Goal: Task Accomplishment & Management: Use online tool/utility

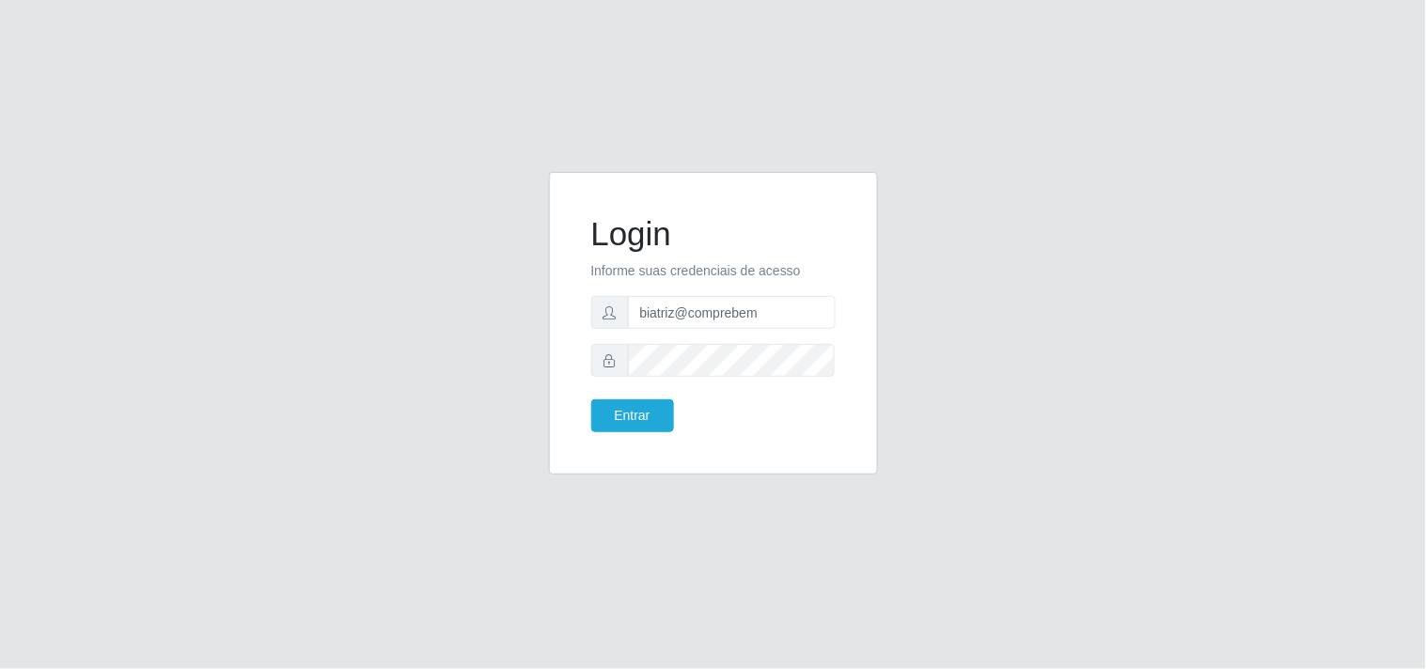
type input "biatriz@comprebem"
click at [591, 399] on button "Entrar" at bounding box center [632, 415] width 83 height 33
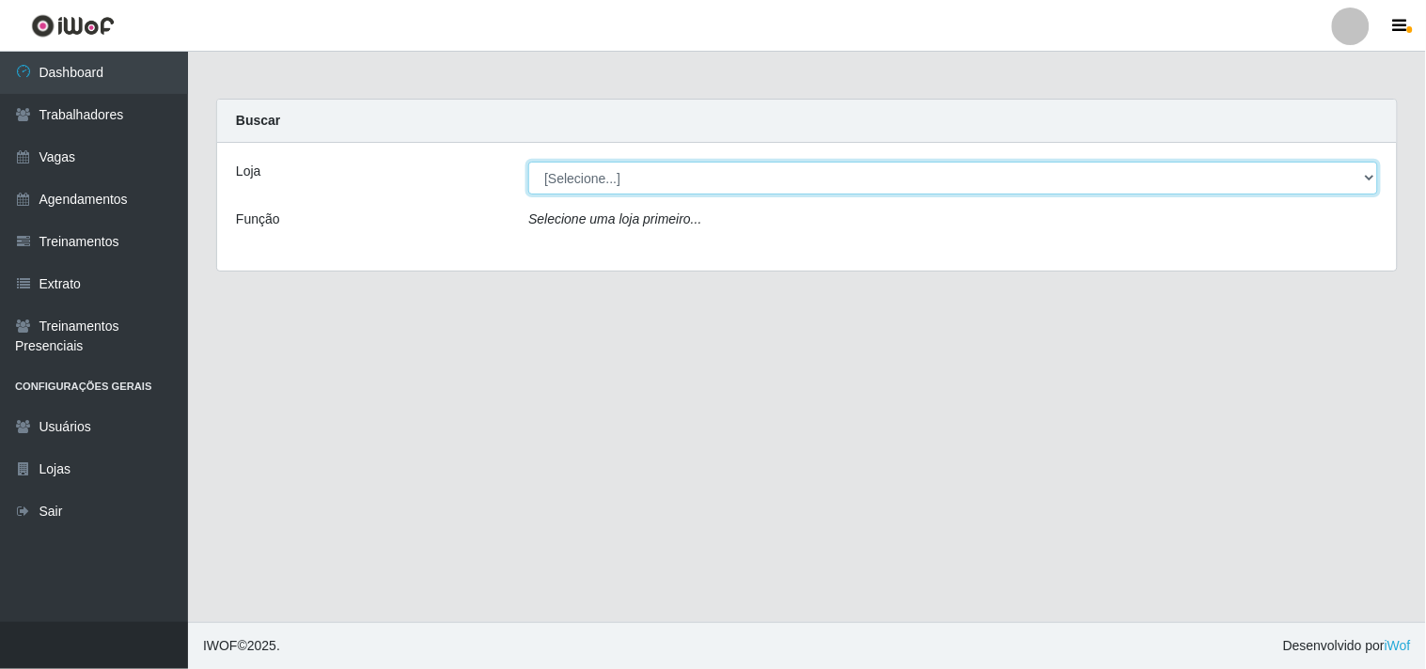
drag, startPoint x: 719, startPoint y: 177, endPoint x: 712, endPoint y: 191, distance: 15.6
click at [719, 177] on select "[Selecione...] Supermercado Compre Bem - Itabaiana" at bounding box center [952, 178] width 849 height 33
select select "264"
click at [528, 162] on select "[Selecione...] Supermercado Compre Bem - Itabaiana" at bounding box center [952, 178] width 849 height 33
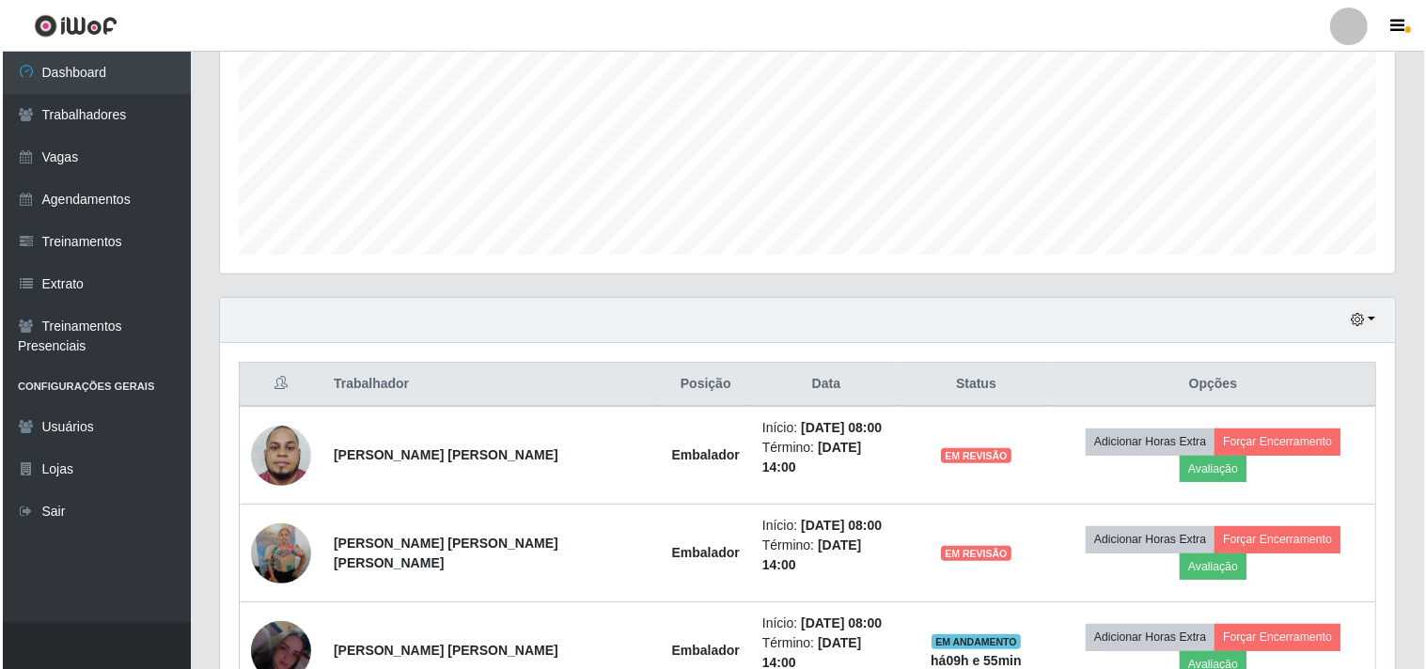
scroll to position [626, 0]
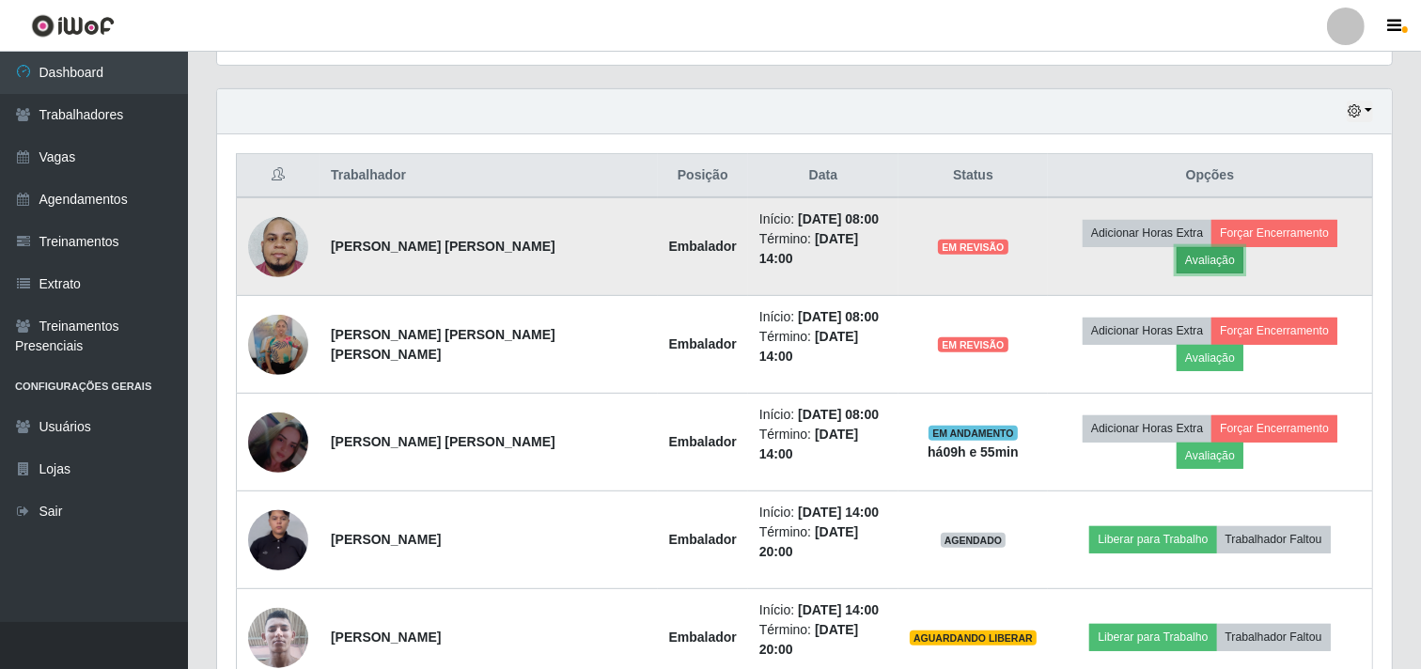
click at [1243, 247] on button "Avaliação" at bounding box center [1210, 260] width 67 height 26
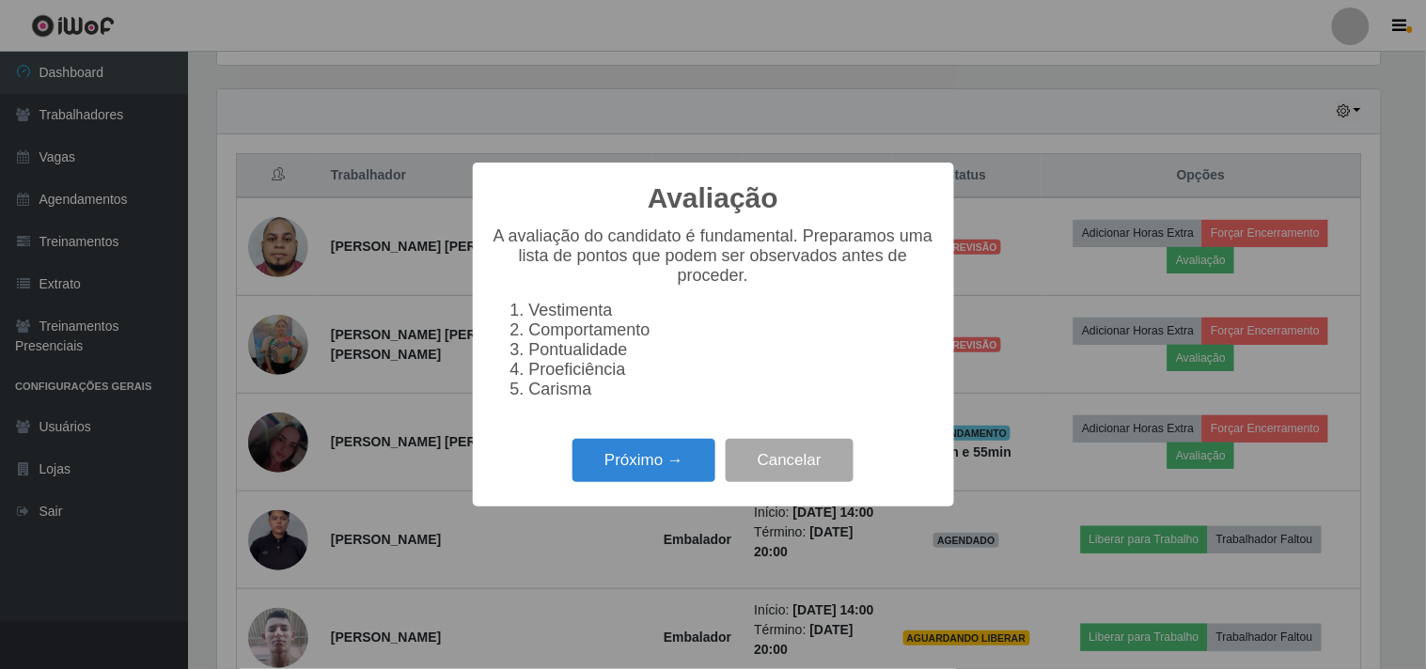
scroll to position [389, 1162]
click at [659, 470] on button "Próximo →" at bounding box center [643, 461] width 143 height 44
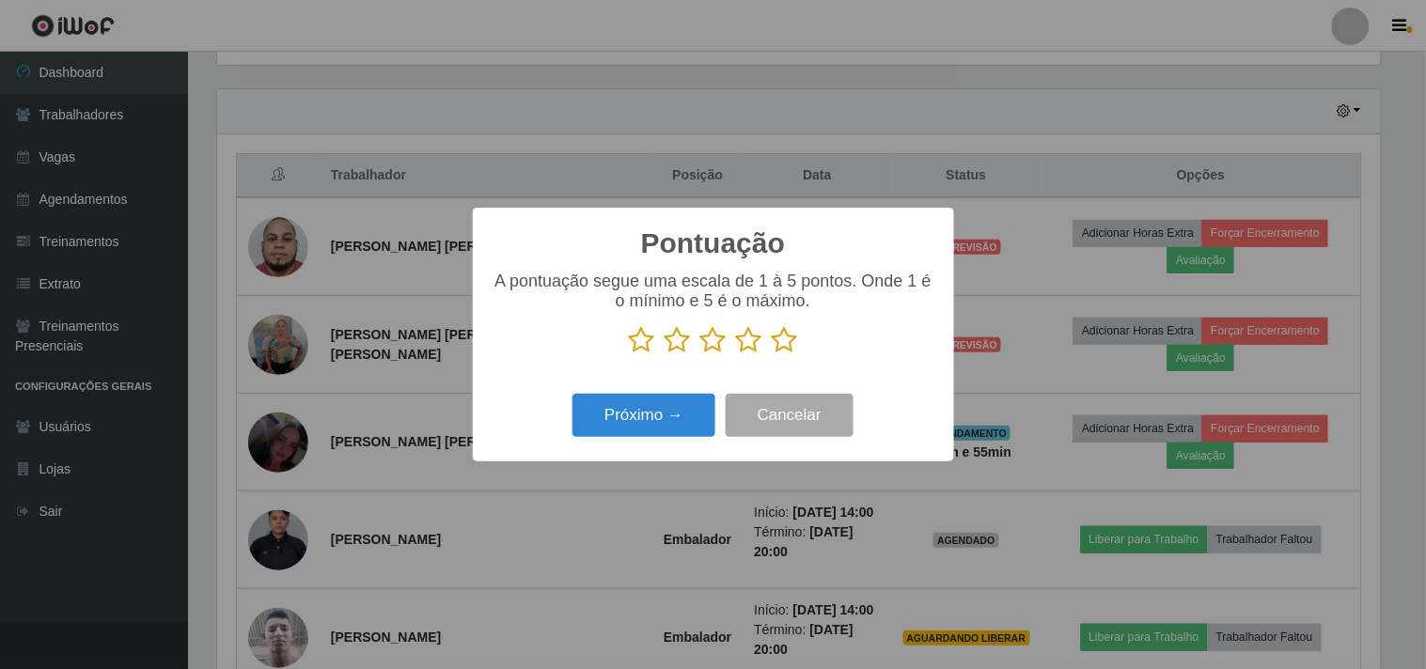
scroll to position [939312, 938539]
click at [734, 343] on p at bounding box center [713, 340] width 444 height 28
drag, startPoint x: 750, startPoint y: 340, endPoint x: 662, endPoint y: 420, distance: 118.4
click at [749, 343] on icon at bounding box center [749, 340] width 26 height 28
click at [736, 354] on input "radio" at bounding box center [736, 354] width 0 height 0
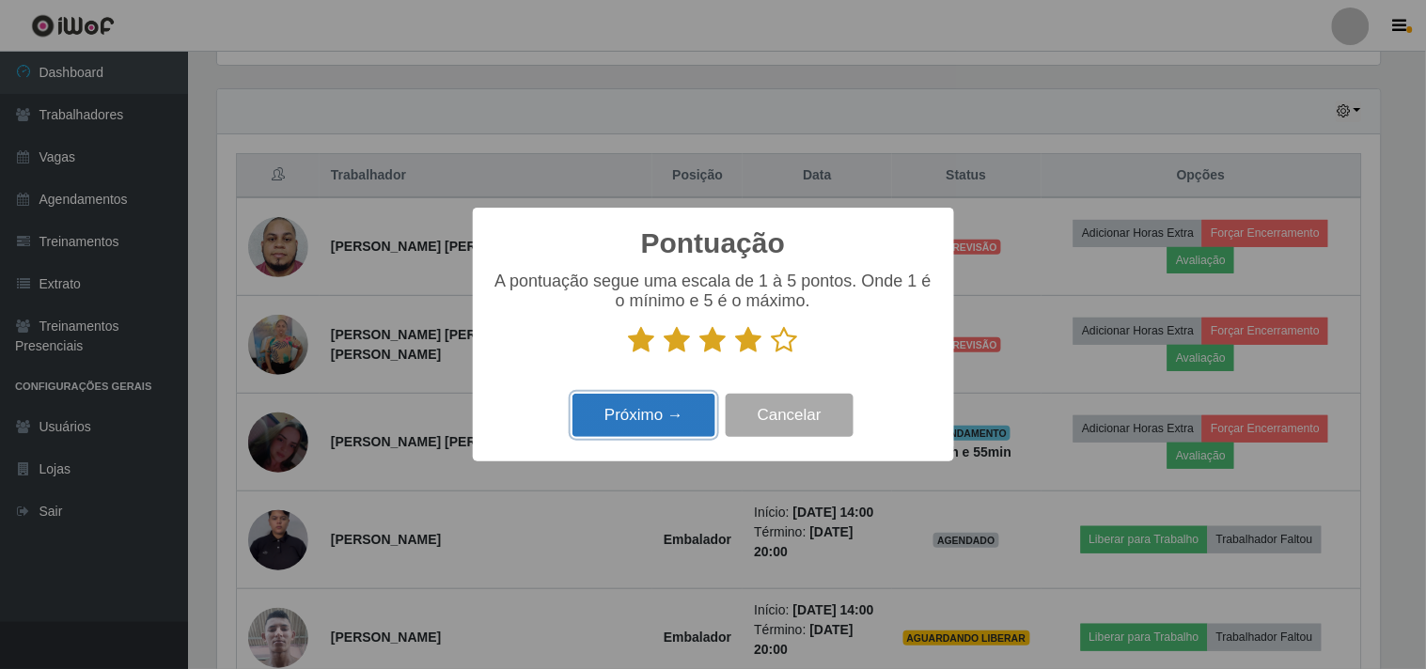
click at [662, 420] on button "Próximo →" at bounding box center [643, 416] width 143 height 44
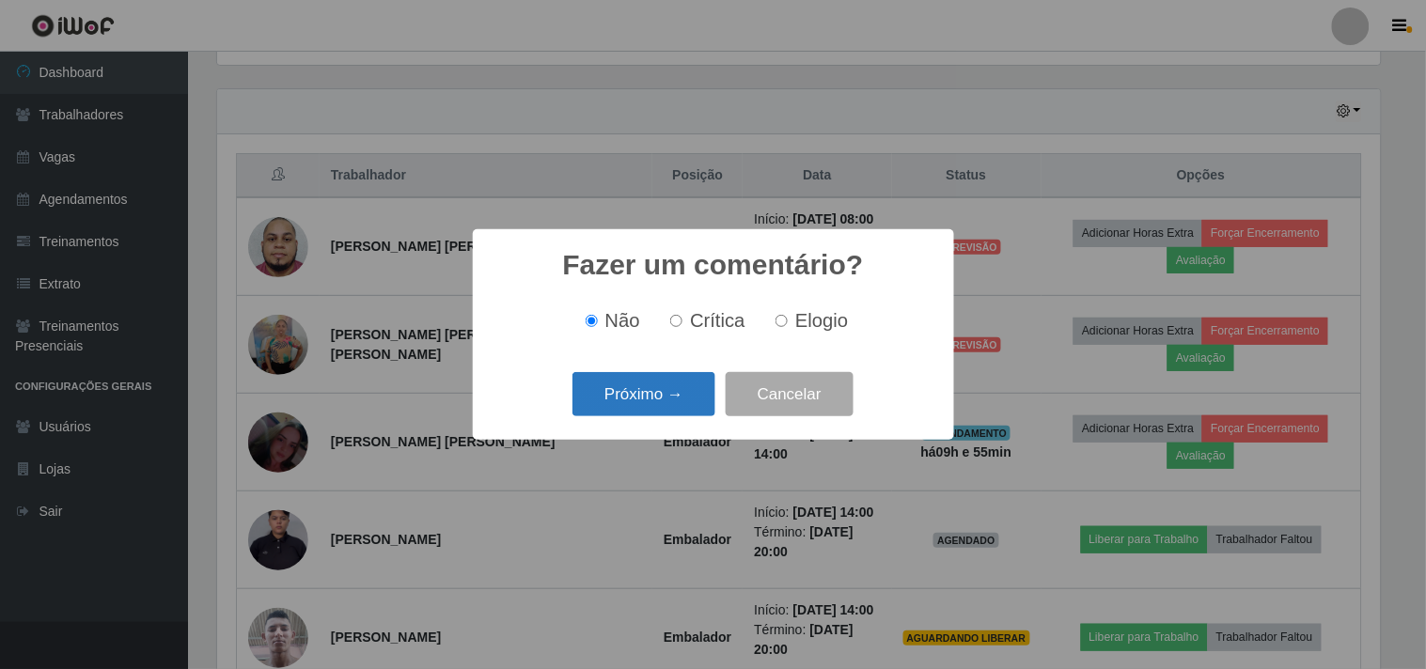
click at [645, 395] on button "Próximo →" at bounding box center [643, 394] width 143 height 44
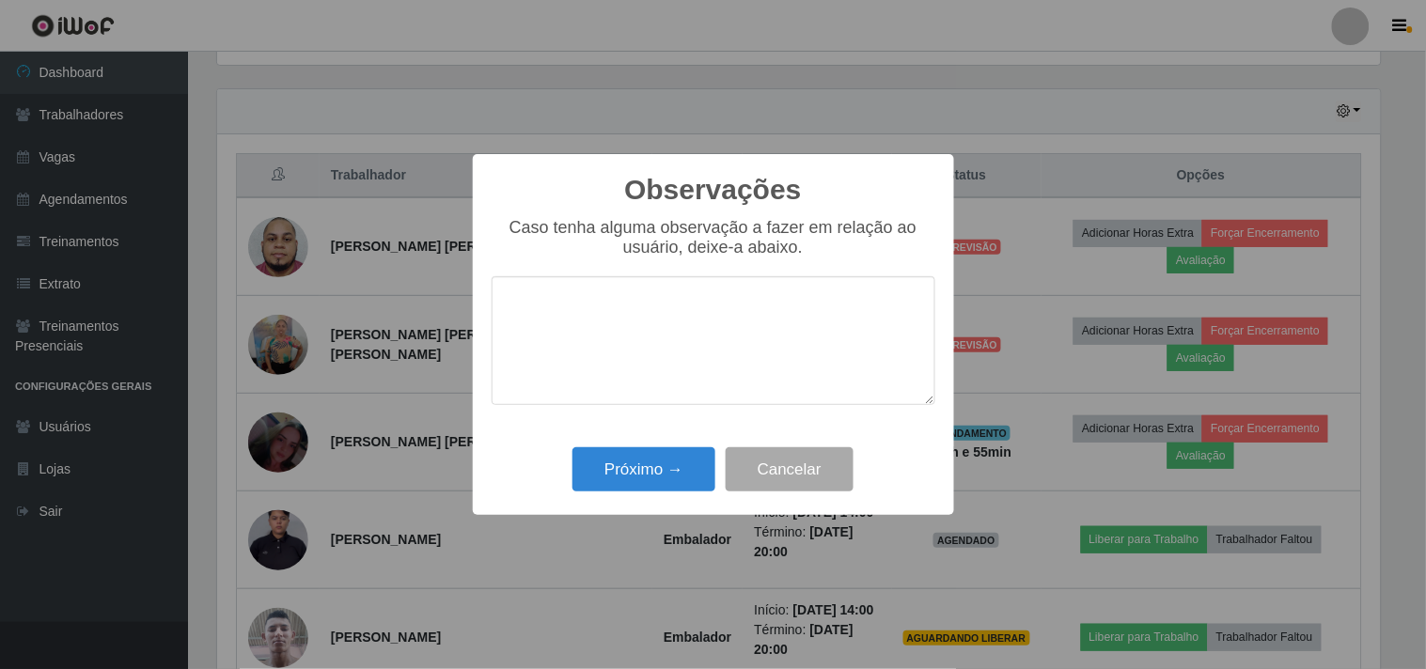
click at [662, 440] on div "Observações × Caso tenha alguma observação a fazer em relação ao usuário, deixe…" at bounding box center [713, 335] width 481 height 362
drag, startPoint x: 667, startPoint y: 453, endPoint x: 667, endPoint y: 471, distance: 17.9
click at [668, 460] on button "Próximo →" at bounding box center [643, 469] width 143 height 44
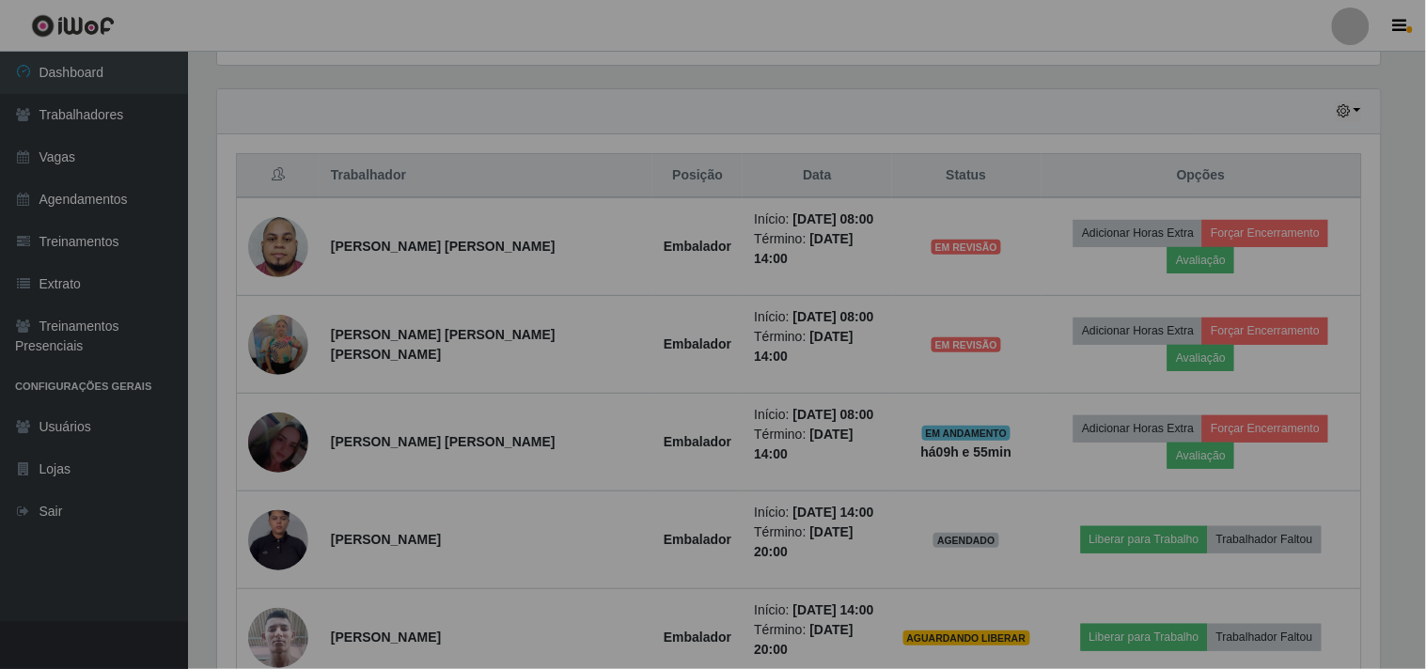
scroll to position [389, 1175]
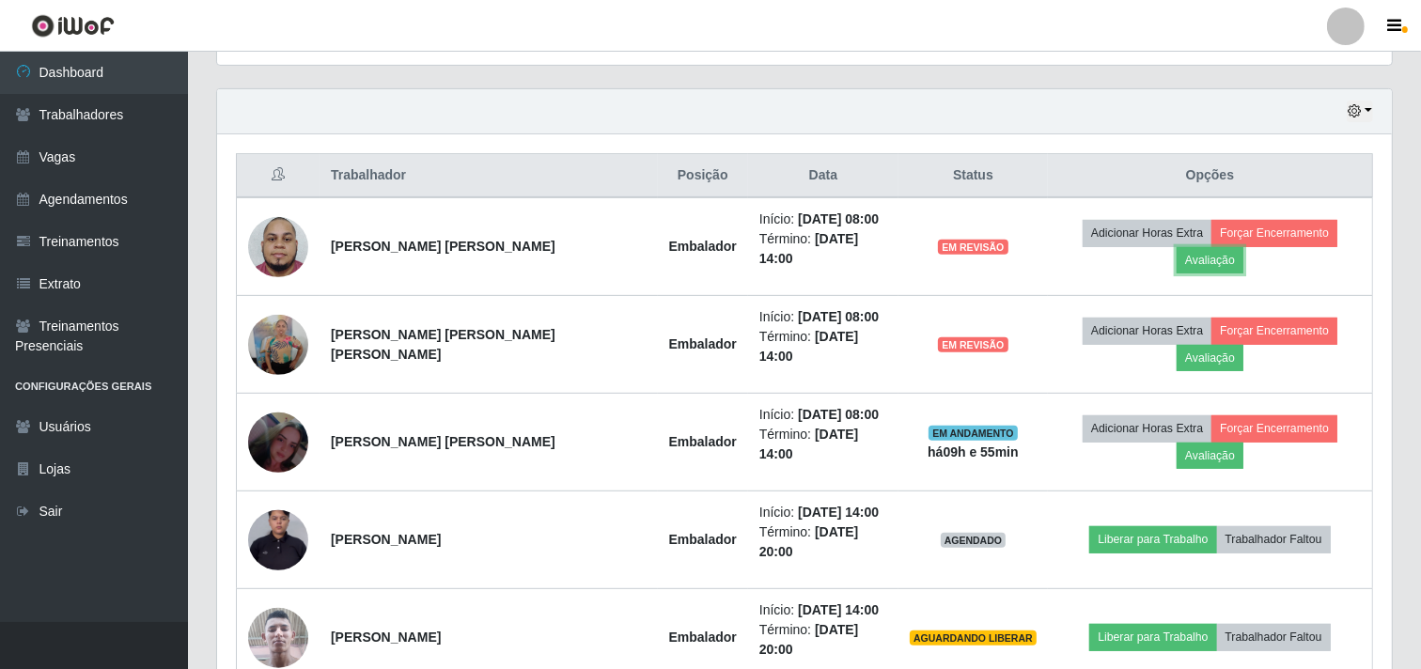
click at [748, 491] on td "Início: [DATE] 14:00 Término: [DATE] 20:00" at bounding box center [823, 540] width 150 height 98
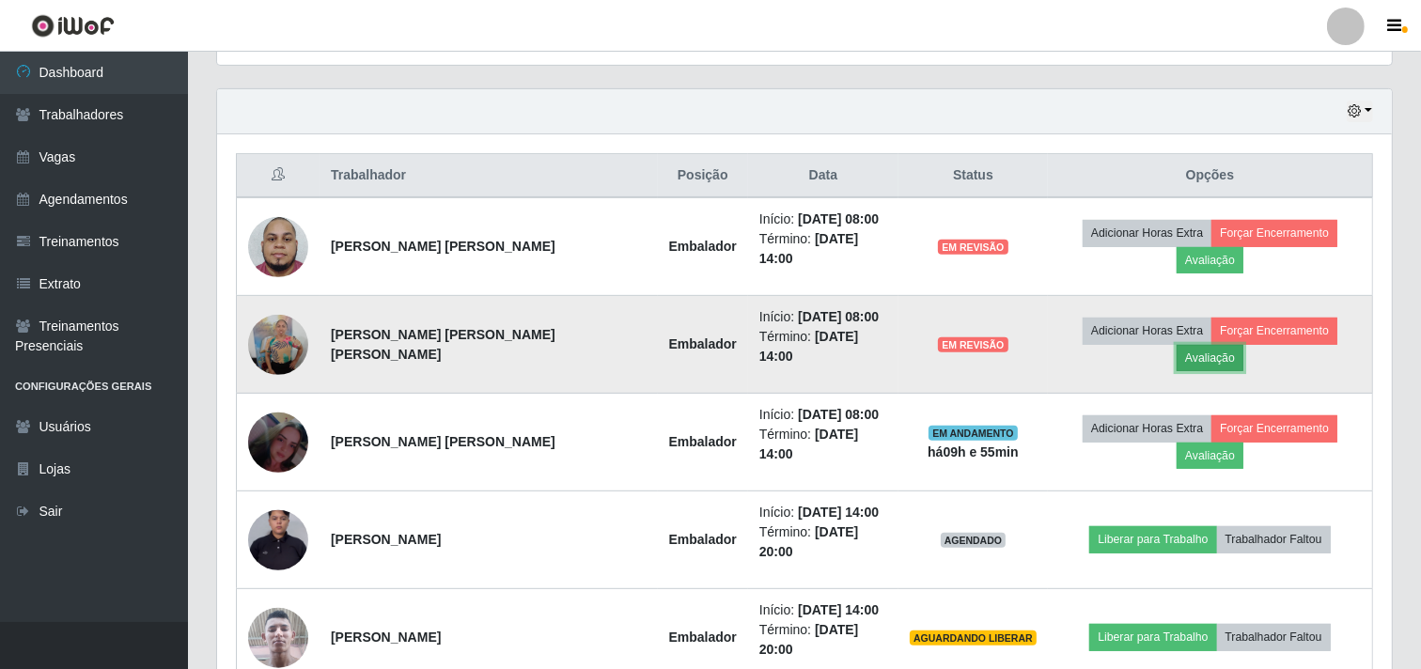
click at [1243, 345] on button "Avaliação" at bounding box center [1210, 358] width 67 height 26
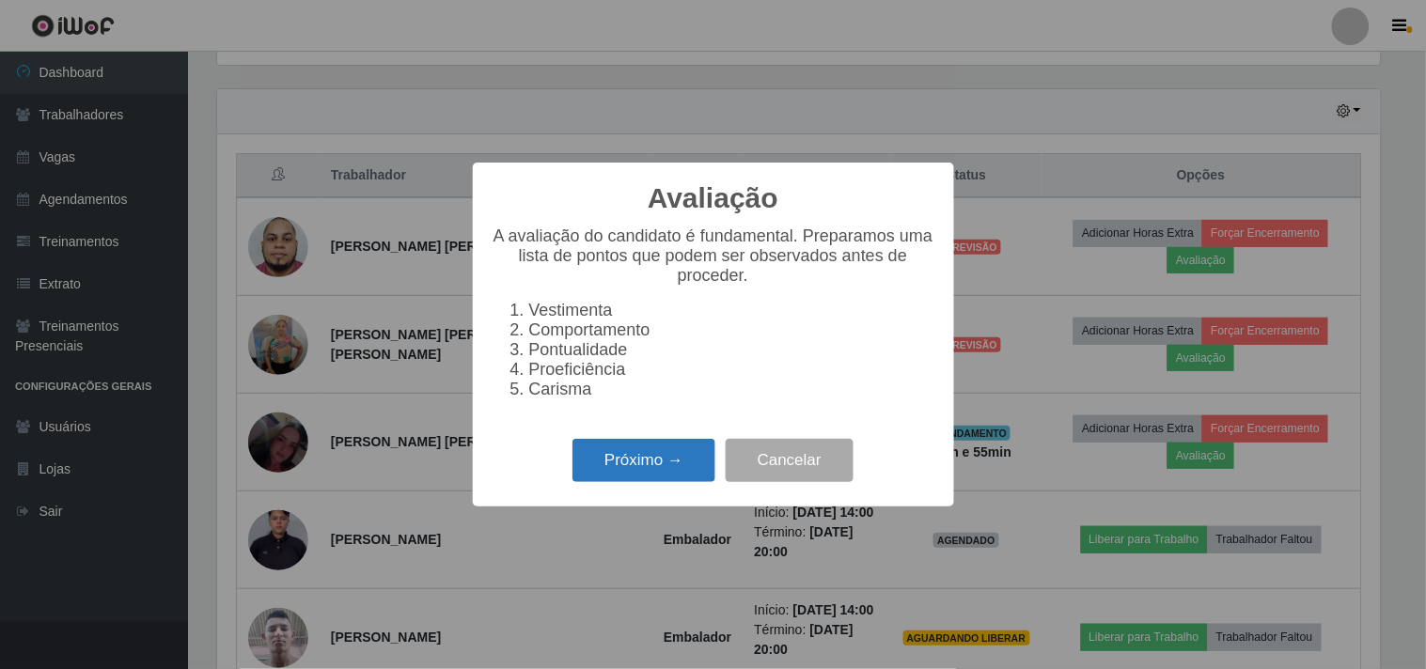
click at [632, 472] on button "Próximo →" at bounding box center [643, 461] width 143 height 44
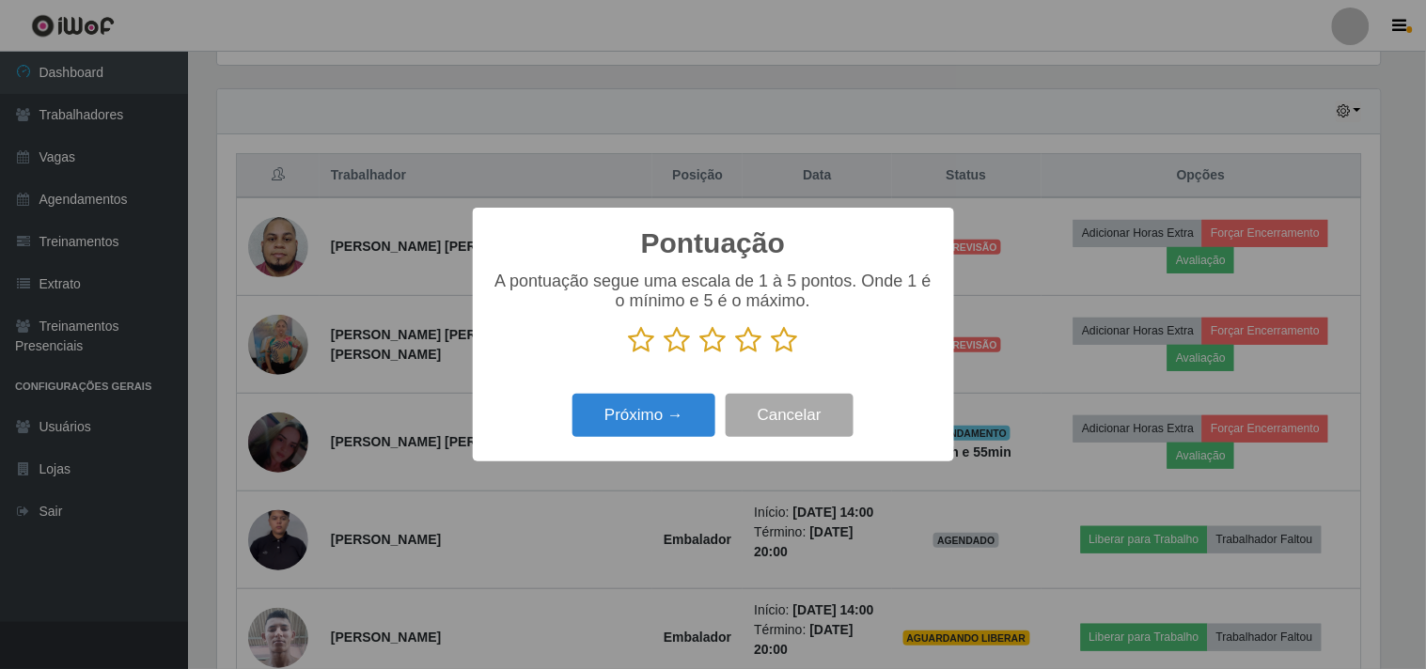
click at [740, 348] on icon at bounding box center [749, 340] width 26 height 28
click at [736, 354] on input "radio" at bounding box center [736, 354] width 0 height 0
click at [644, 423] on button "Próximo →" at bounding box center [643, 416] width 143 height 44
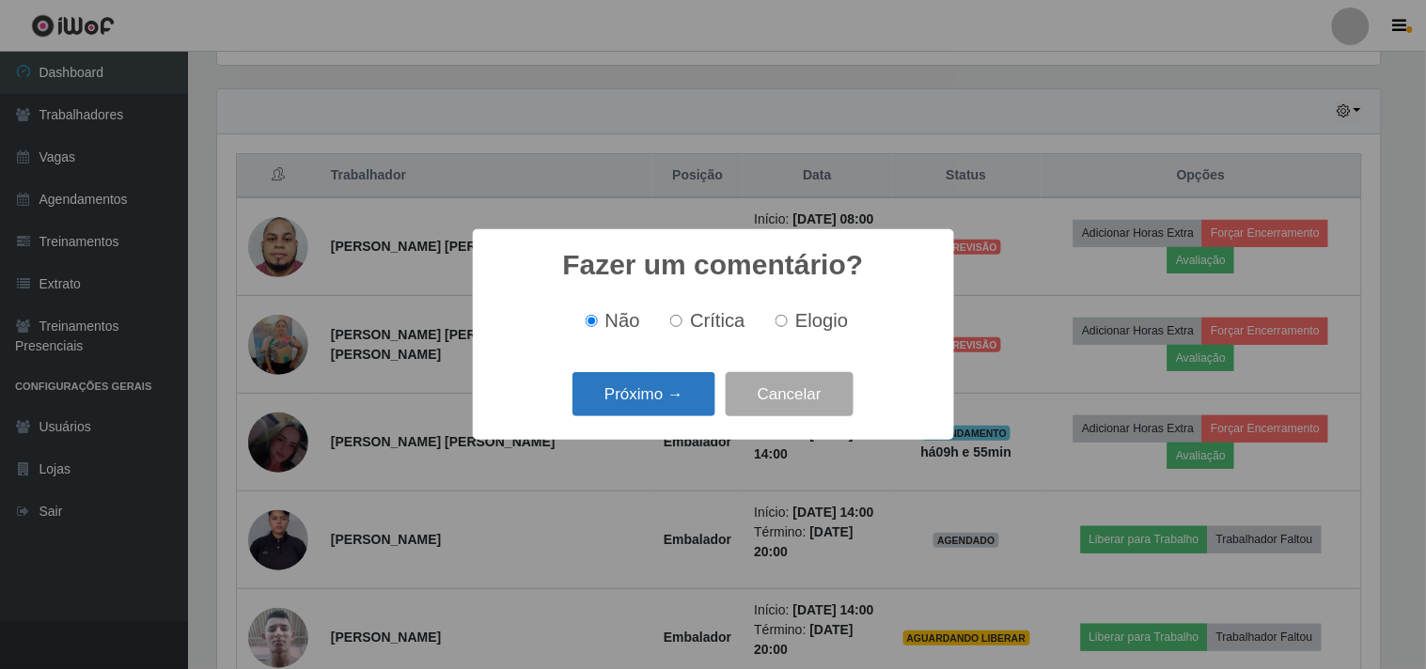
click at [659, 397] on button "Próximo →" at bounding box center [643, 394] width 143 height 44
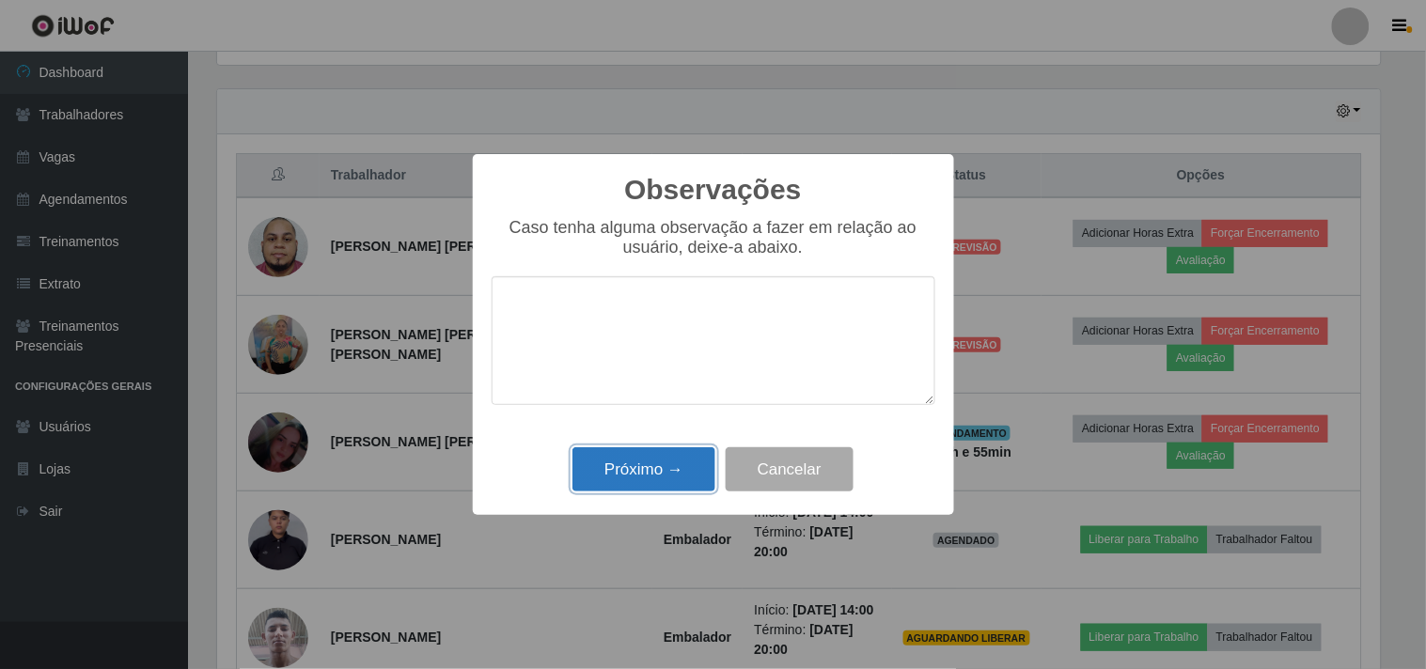
click at [655, 463] on button "Próximo →" at bounding box center [643, 469] width 143 height 44
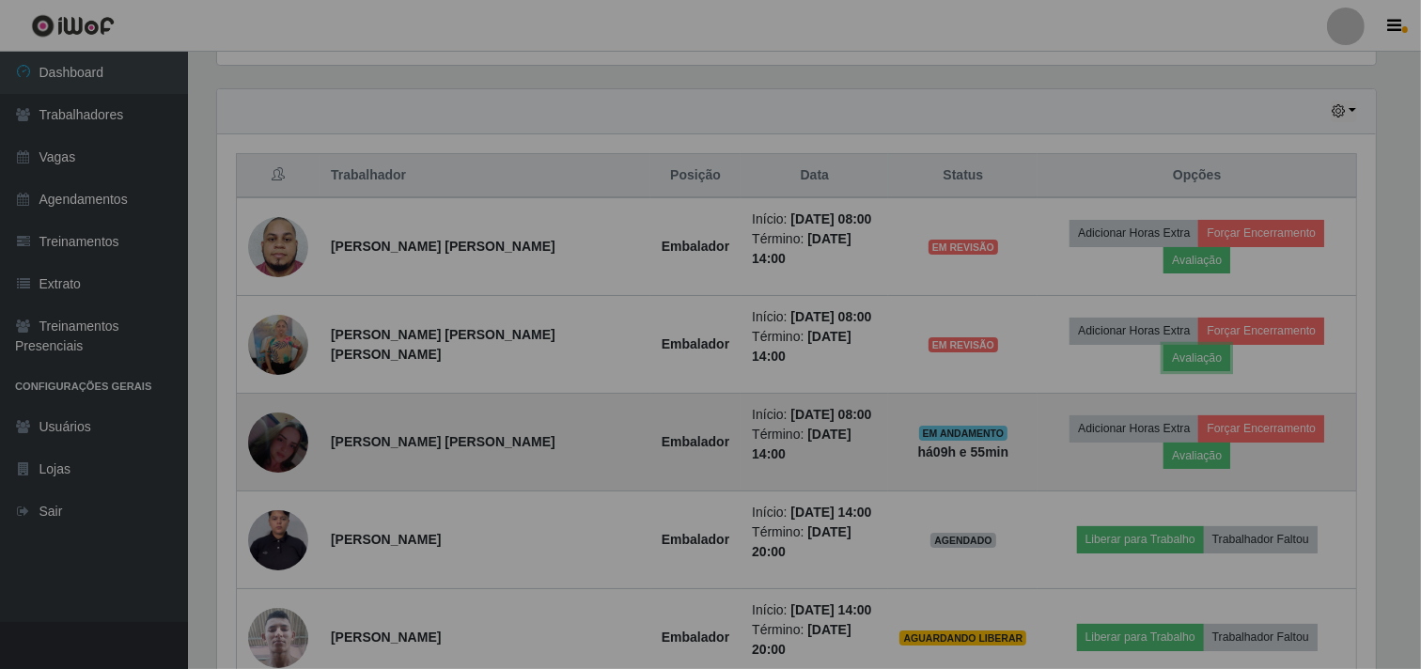
scroll to position [389, 1175]
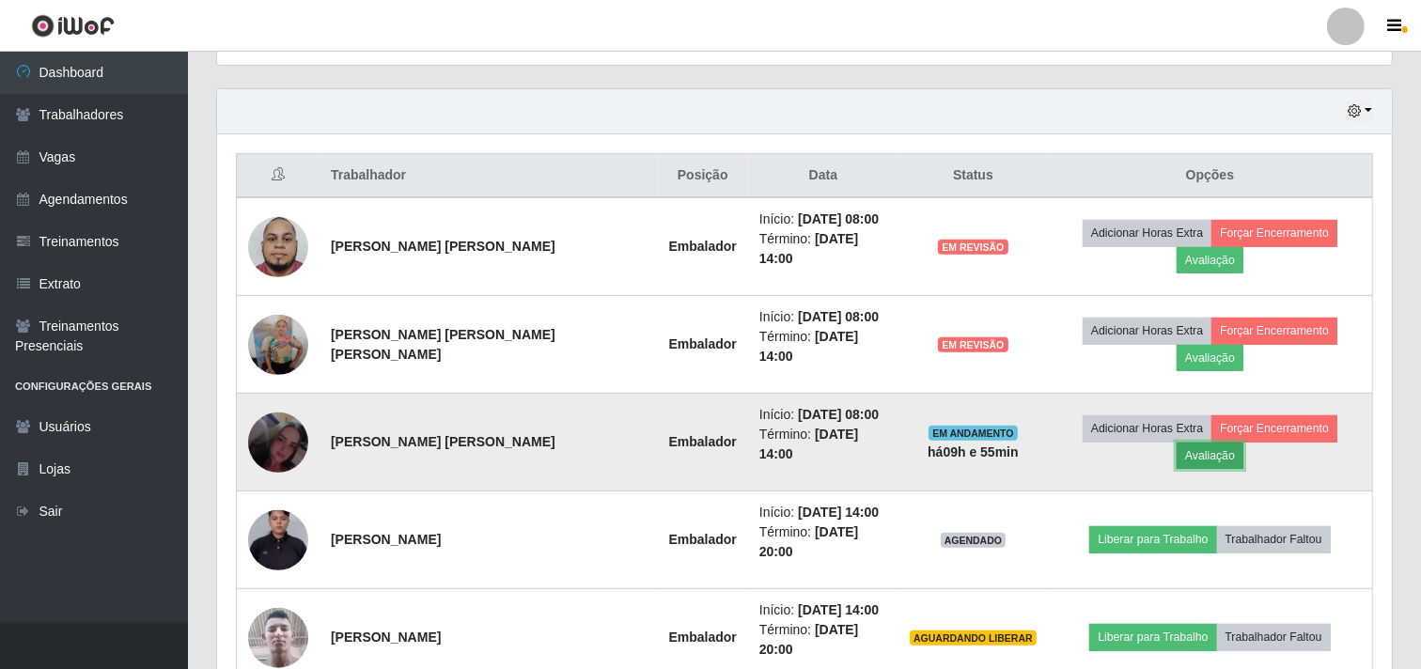
click at [1243, 443] on button "Avaliação" at bounding box center [1210, 456] width 67 height 26
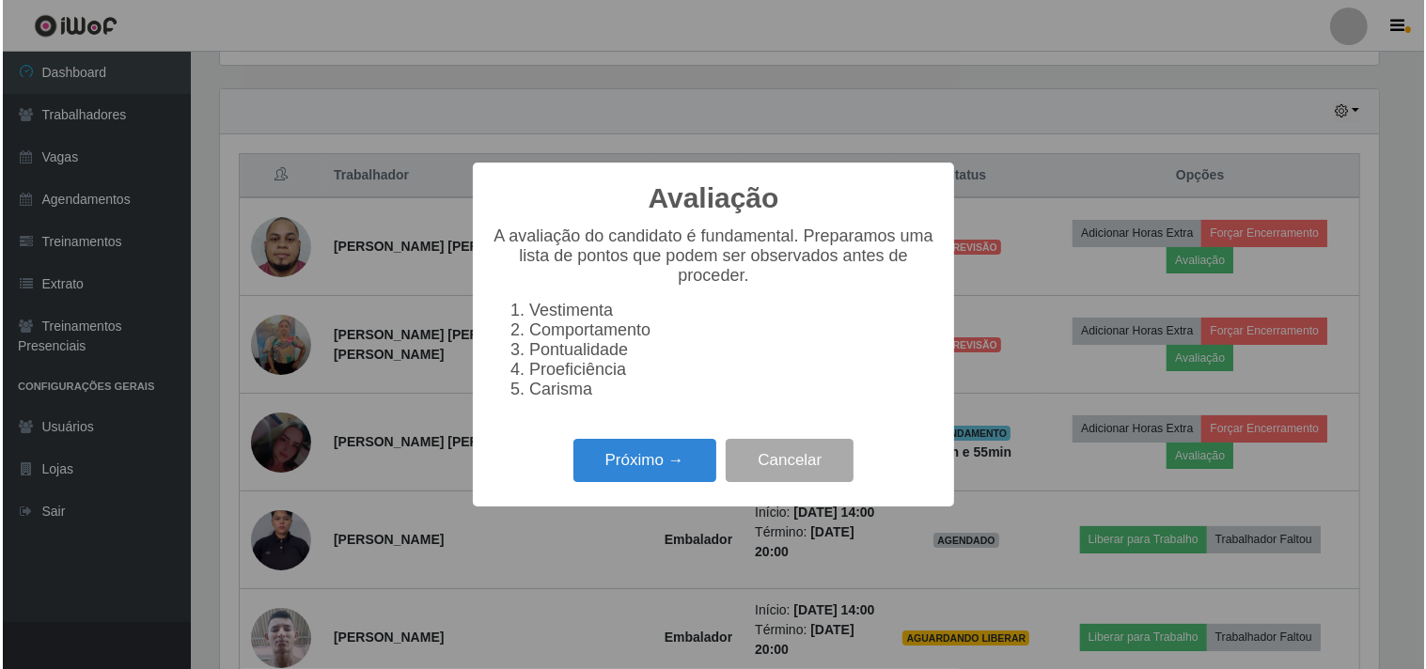
scroll to position [389, 1162]
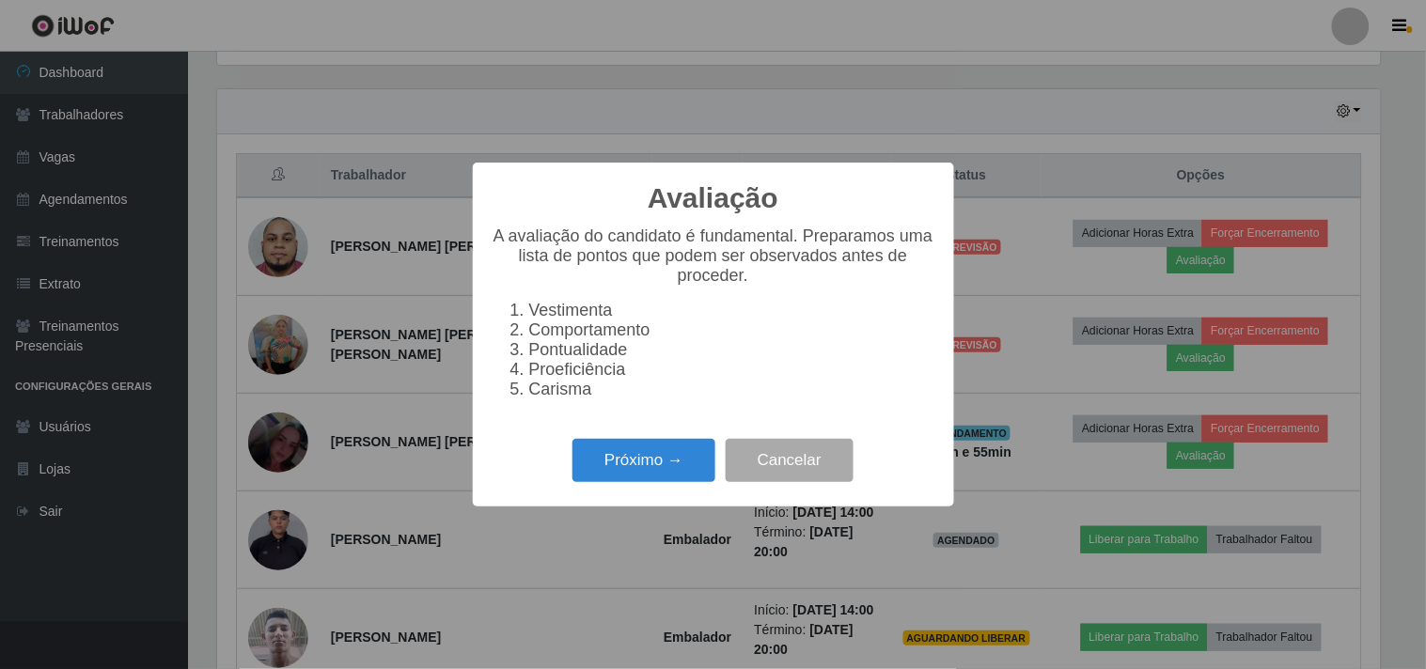
drag, startPoint x: 553, startPoint y: 479, endPoint x: 609, endPoint y: 463, distance: 58.6
click at [554, 479] on div "Próximo → Cancelar" at bounding box center [713, 460] width 444 height 54
click at [616, 460] on button "Próximo →" at bounding box center [643, 461] width 143 height 44
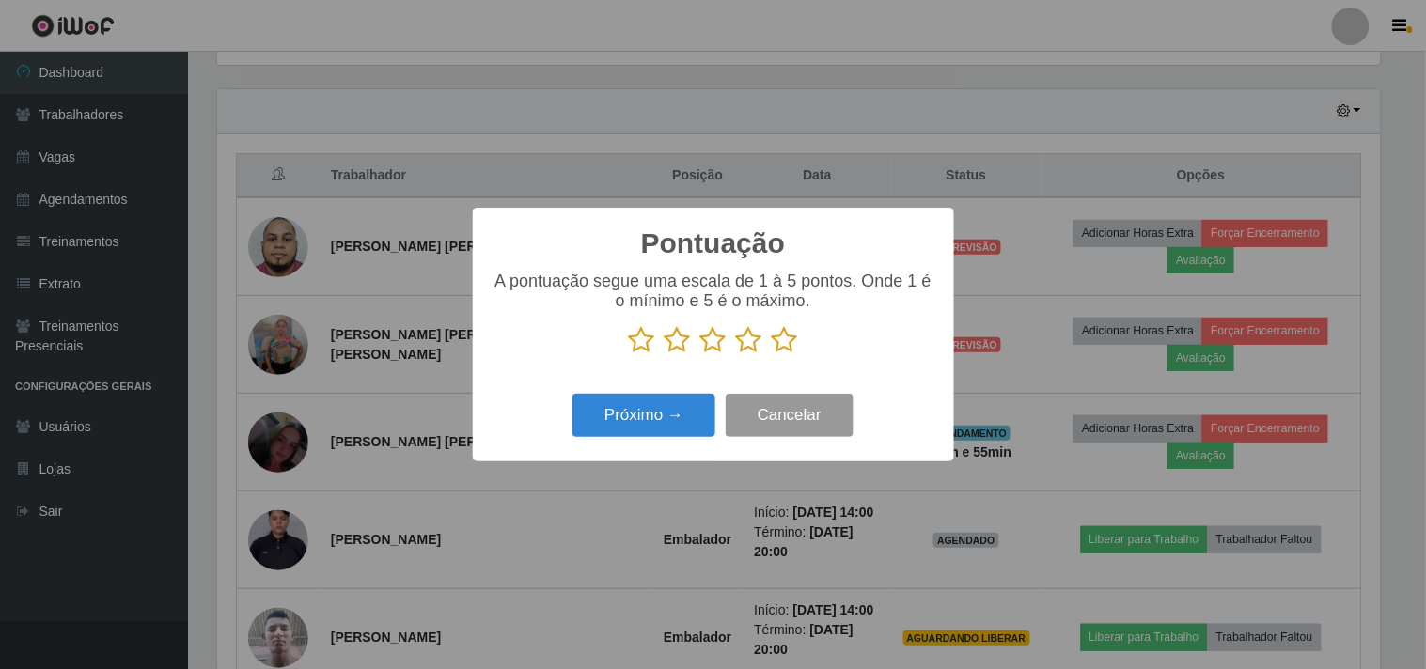
scroll to position [939312, 938539]
click at [726, 344] on p at bounding box center [713, 340] width 444 height 28
drag, startPoint x: 737, startPoint y: 343, endPoint x: 715, endPoint y: 389, distance: 50.9
click at [737, 344] on icon at bounding box center [749, 340] width 26 height 28
click at [736, 354] on input "radio" at bounding box center [736, 354] width 0 height 0
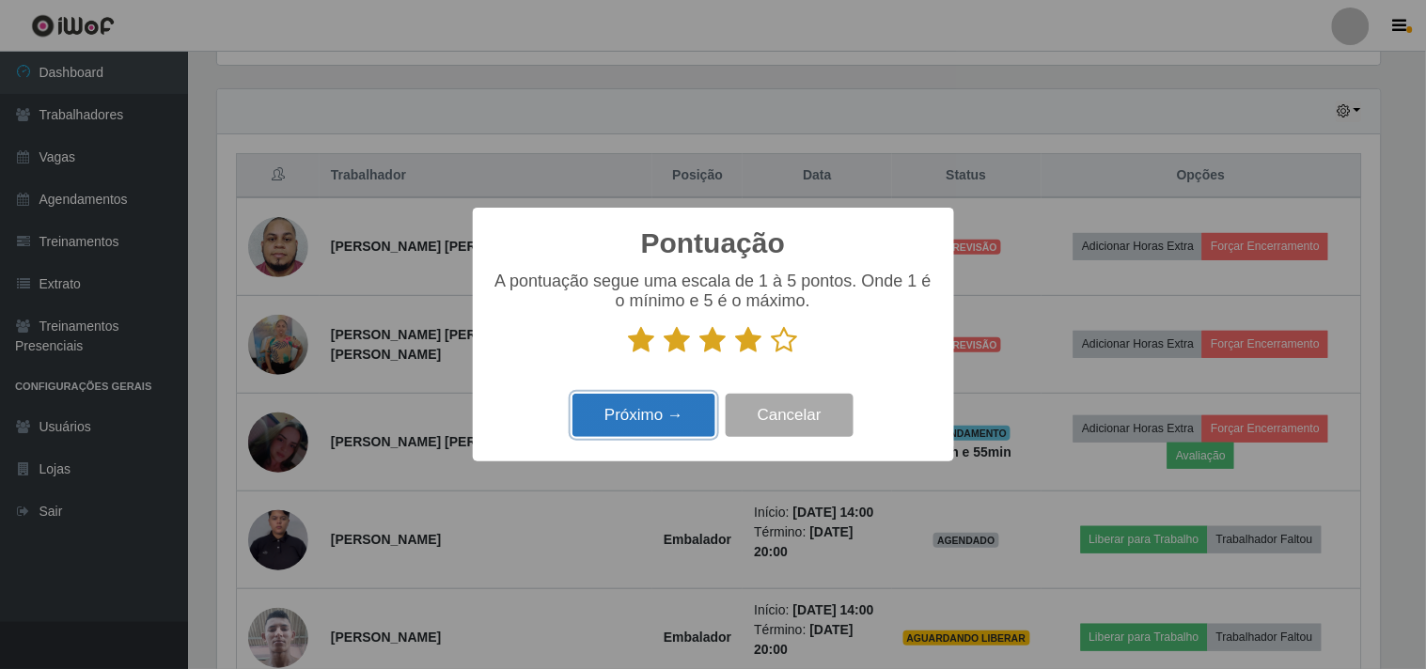
click at [667, 427] on button "Próximo →" at bounding box center [643, 416] width 143 height 44
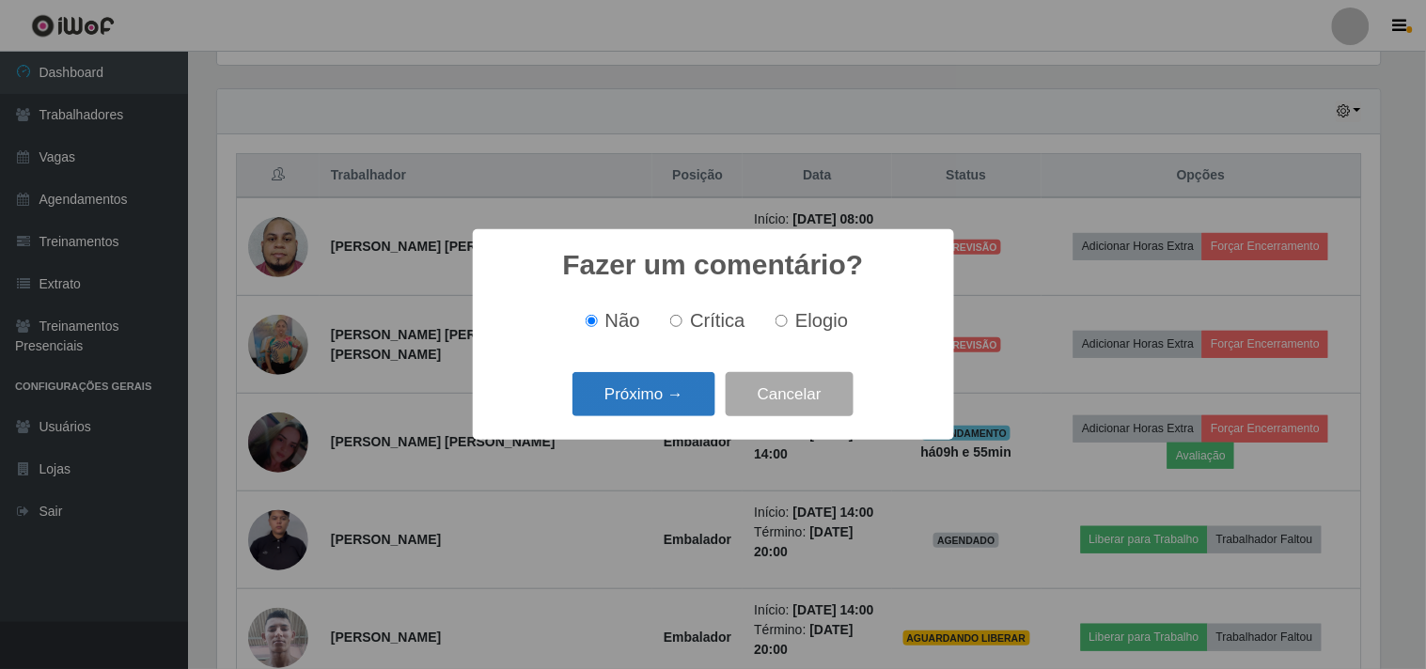
click at [662, 410] on button "Próximo →" at bounding box center [643, 394] width 143 height 44
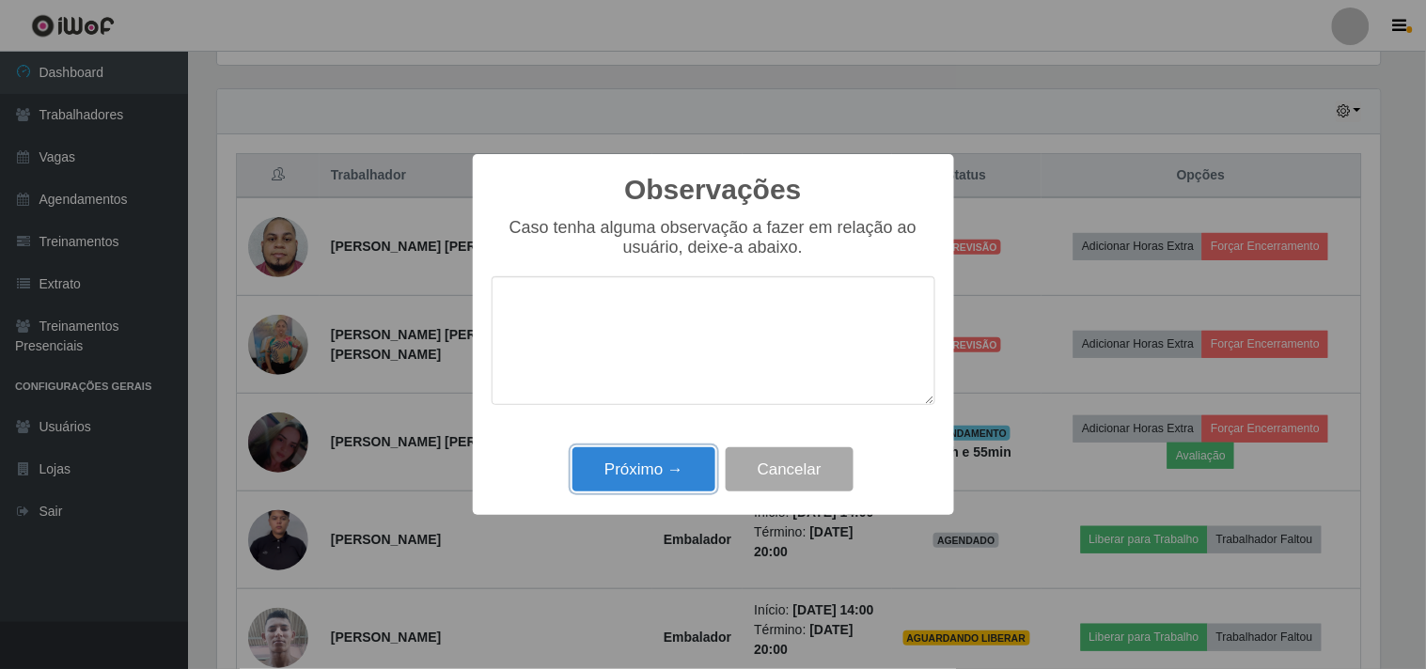
drag, startPoint x: 642, startPoint y: 456, endPoint x: 645, endPoint y: 491, distance: 35.8
click at [643, 458] on button "Próximo →" at bounding box center [643, 469] width 143 height 44
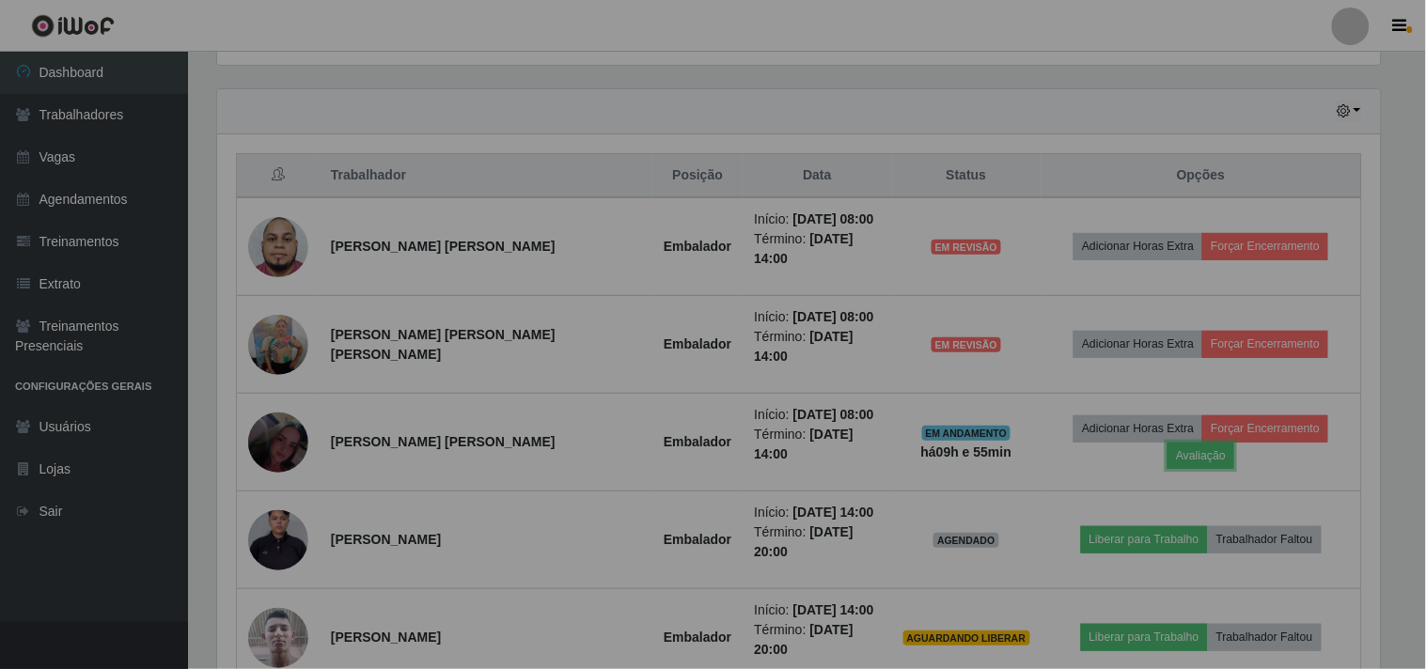
scroll to position [389, 1175]
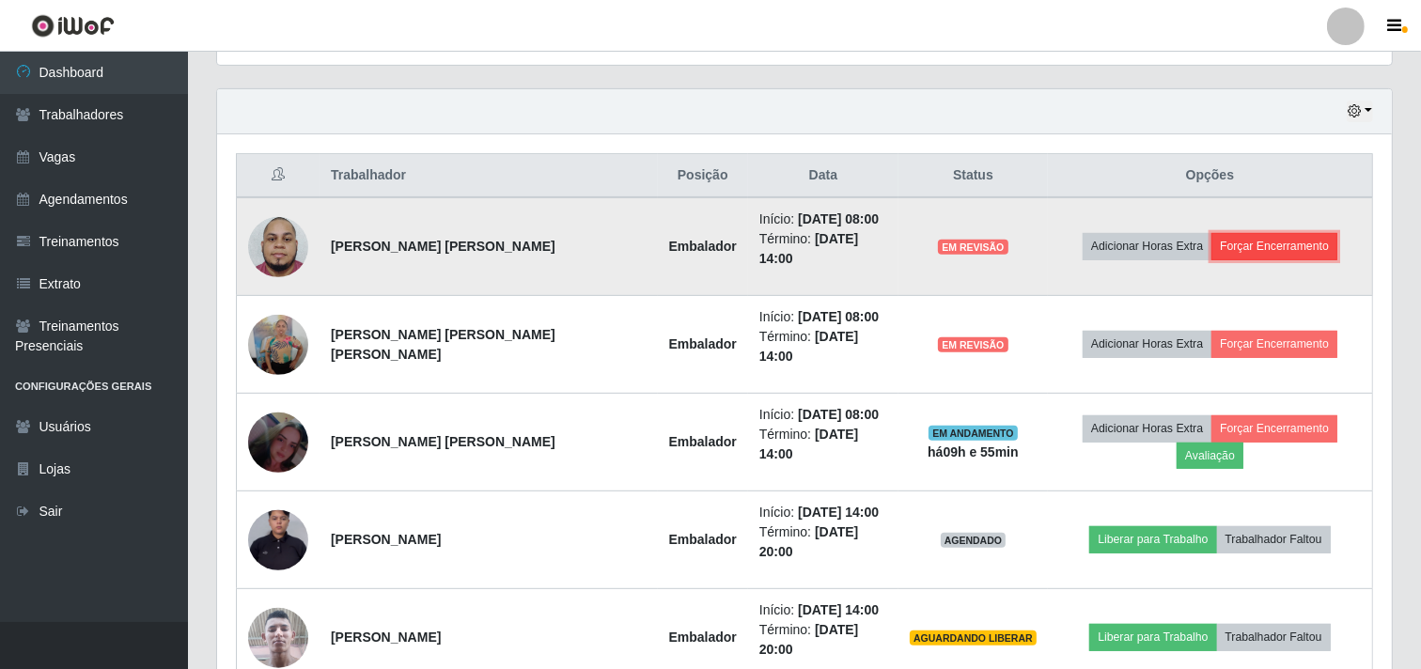
click at [1286, 235] on button "Forçar Encerramento" at bounding box center [1274, 246] width 126 height 26
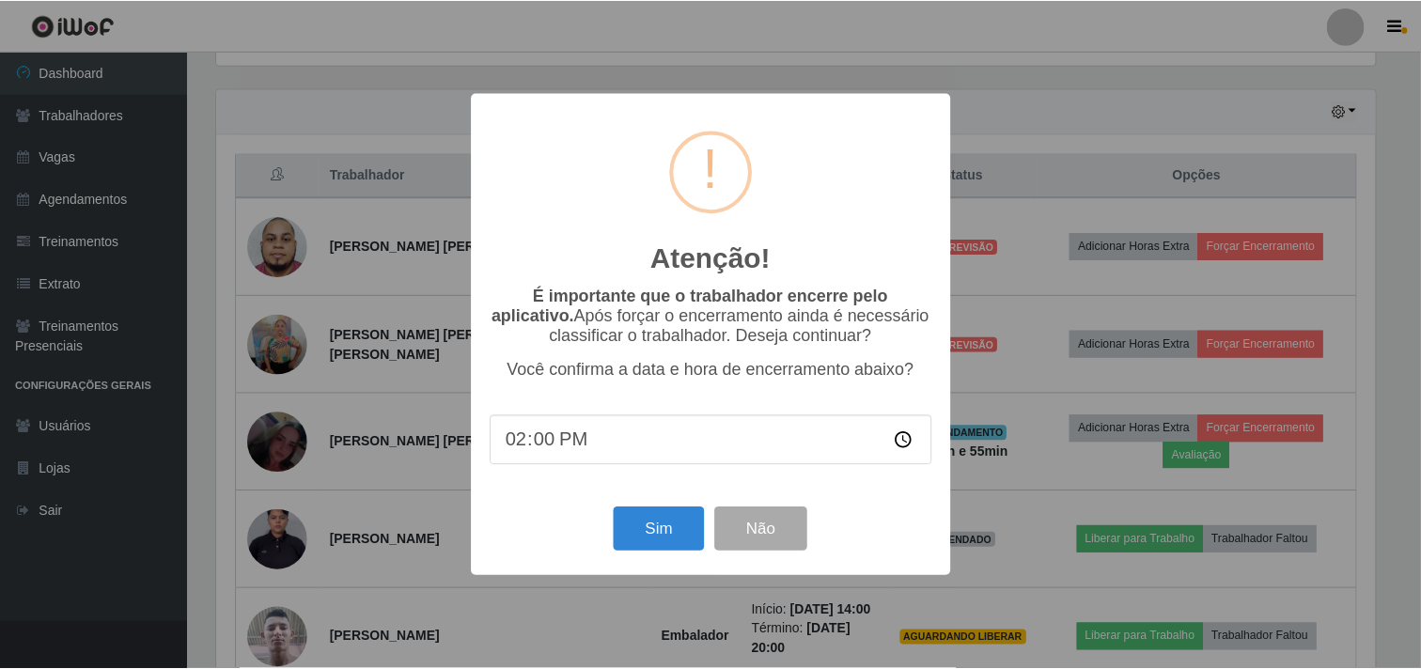
scroll to position [389, 1162]
drag, startPoint x: 633, startPoint y: 547, endPoint x: 641, endPoint y: 531, distance: 17.7
click at [635, 547] on button "Sim" at bounding box center [661, 529] width 91 height 44
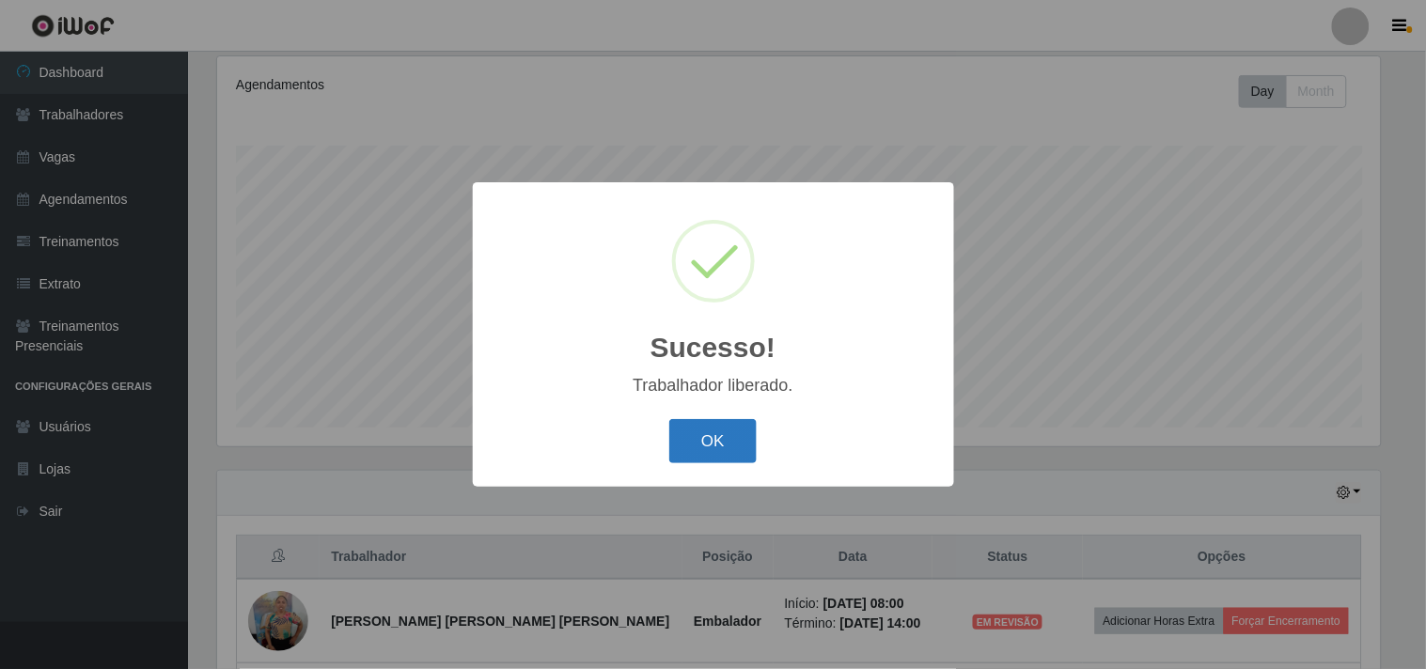
click at [711, 446] on button "OK" at bounding box center [712, 441] width 87 height 44
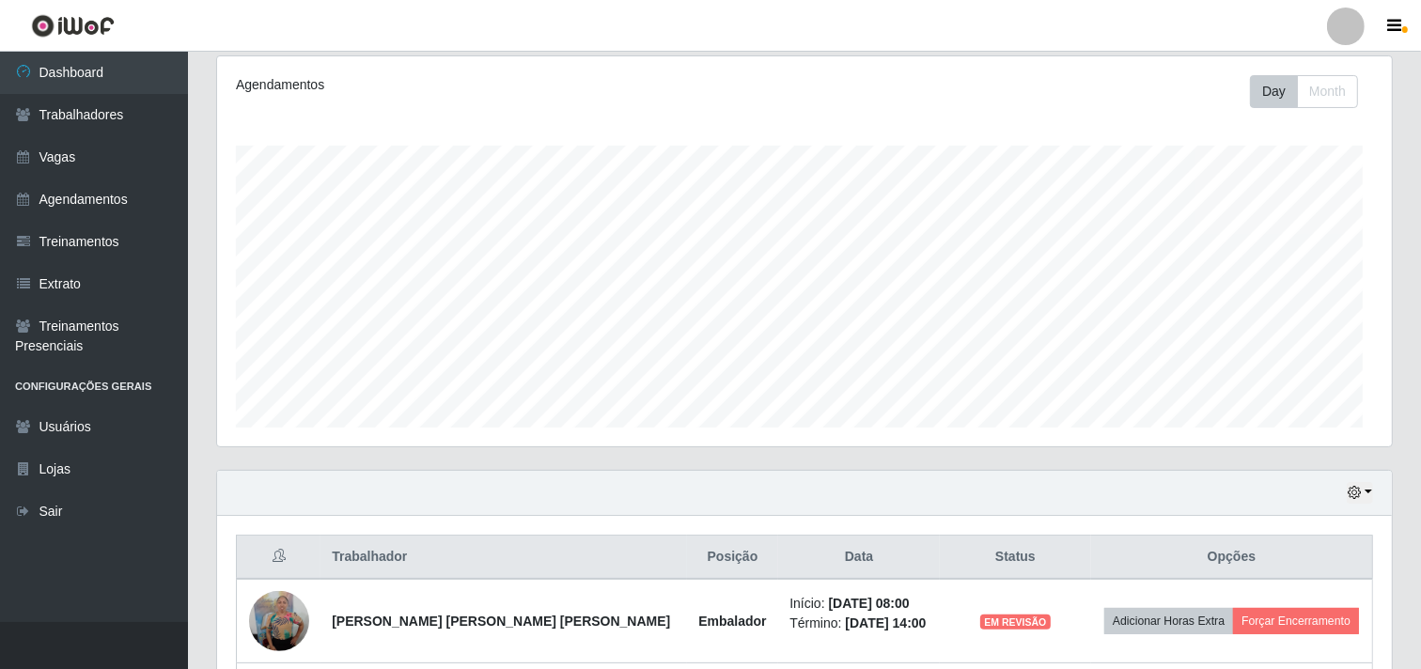
scroll to position [389, 1175]
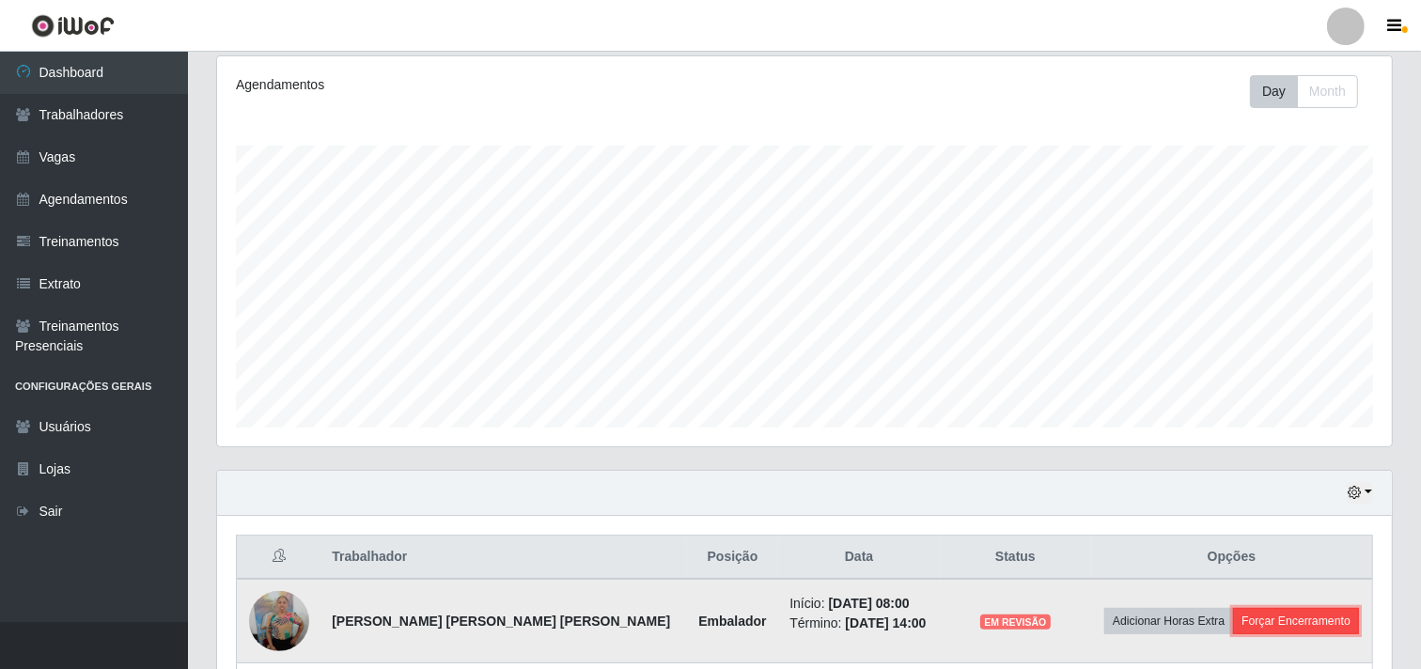
click at [1285, 631] on button "Forçar Encerramento" at bounding box center [1296, 621] width 126 height 26
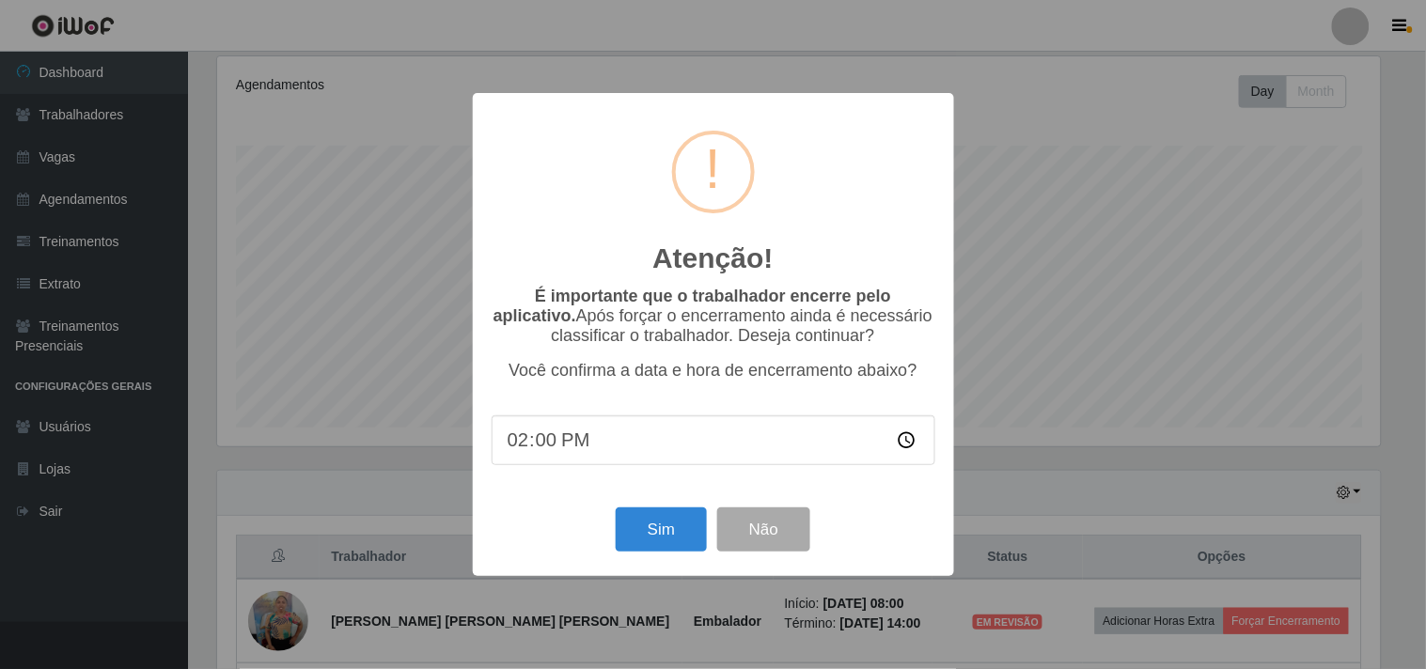
drag, startPoint x: 1285, startPoint y: 631, endPoint x: 1281, endPoint y: 621, distance: 11.0
click at [1282, 621] on div "Atenção! × É importante que o trabalhador encerre pelo aplicativo. Após forçar …" at bounding box center [713, 334] width 1426 height 669
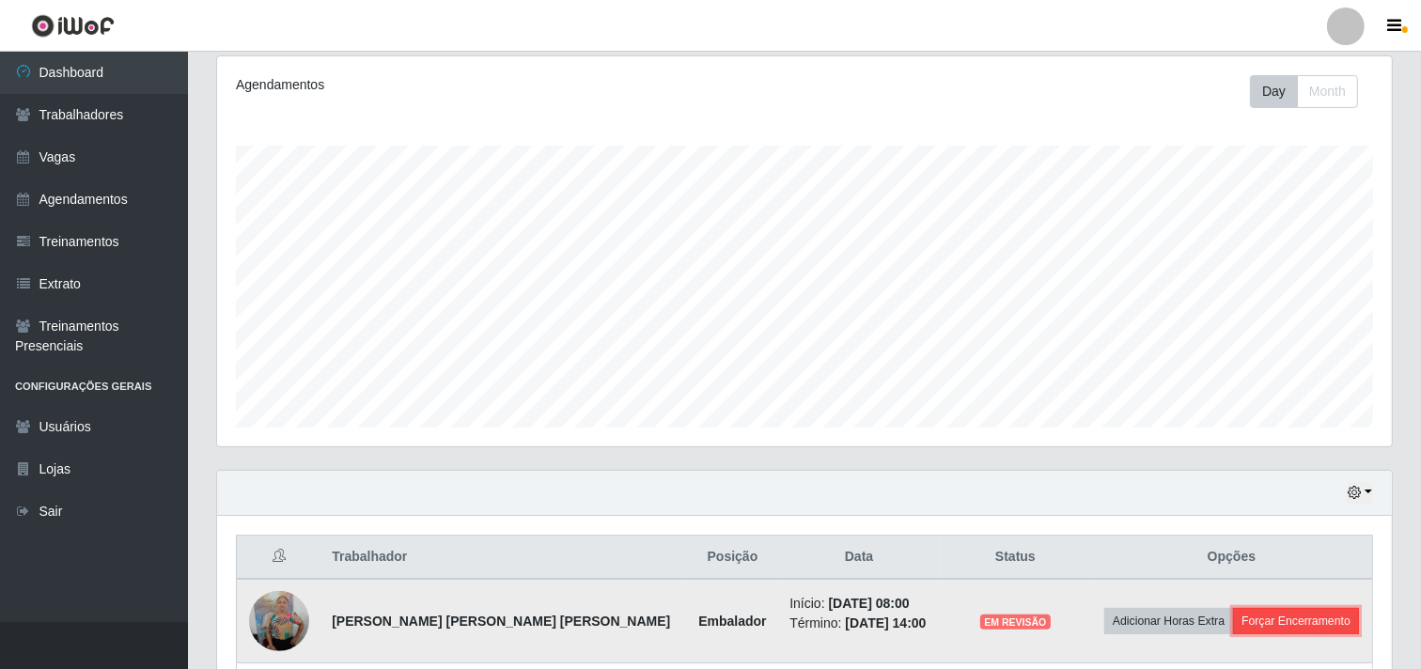
click at [1265, 615] on button "Forçar Encerramento" at bounding box center [1296, 621] width 126 height 26
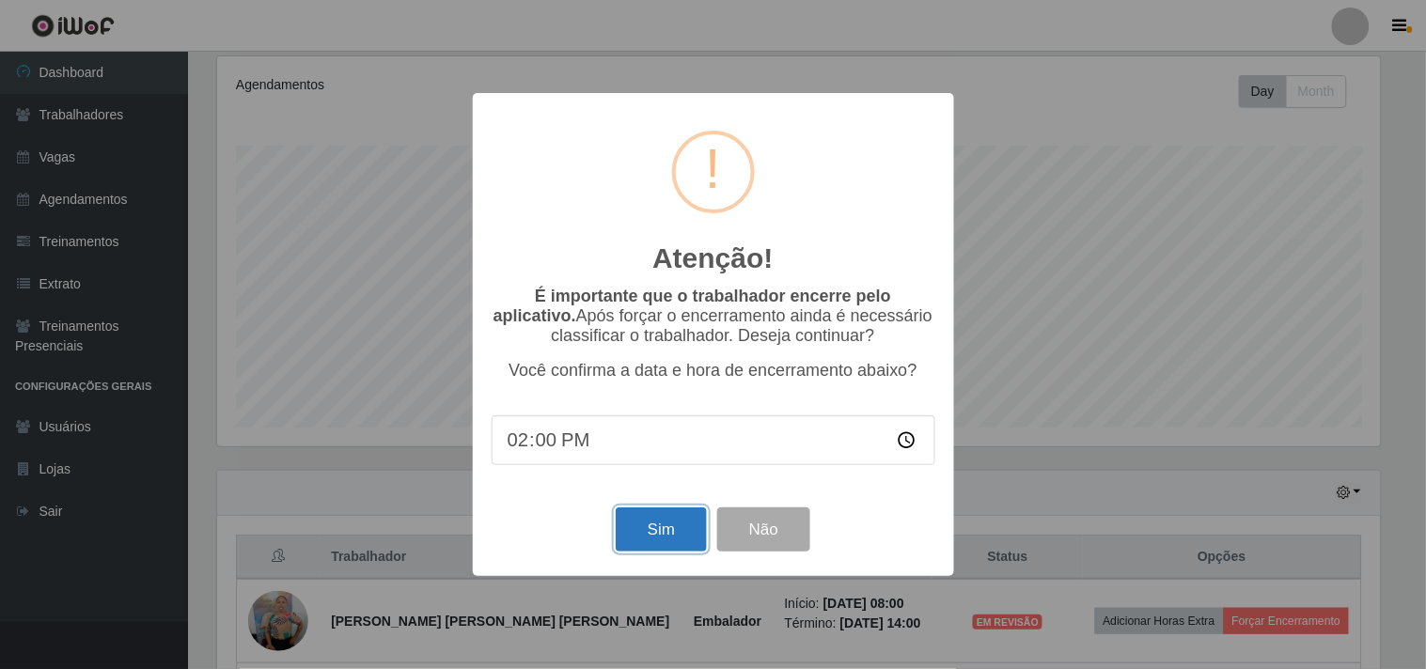
click at [654, 536] on button "Sim" at bounding box center [661, 529] width 91 height 44
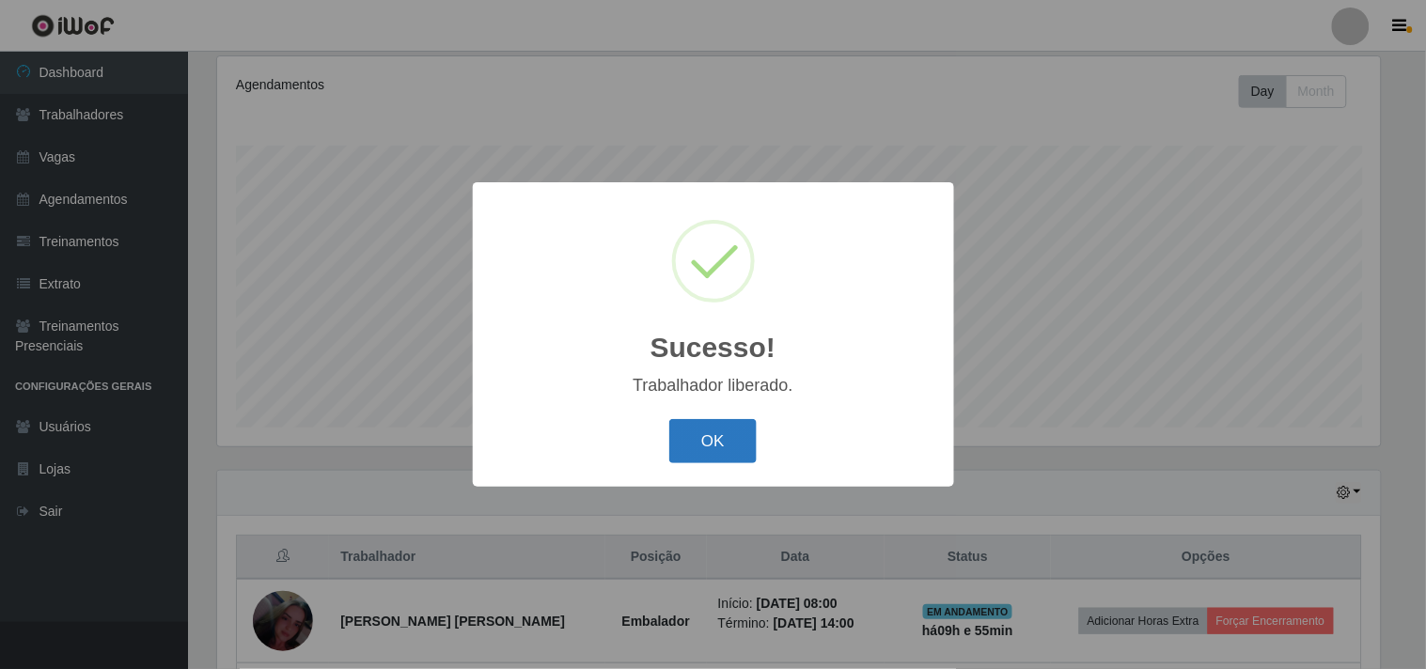
click at [736, 434] on button "OK" at bounding box center [712, 441] width 87 height 44
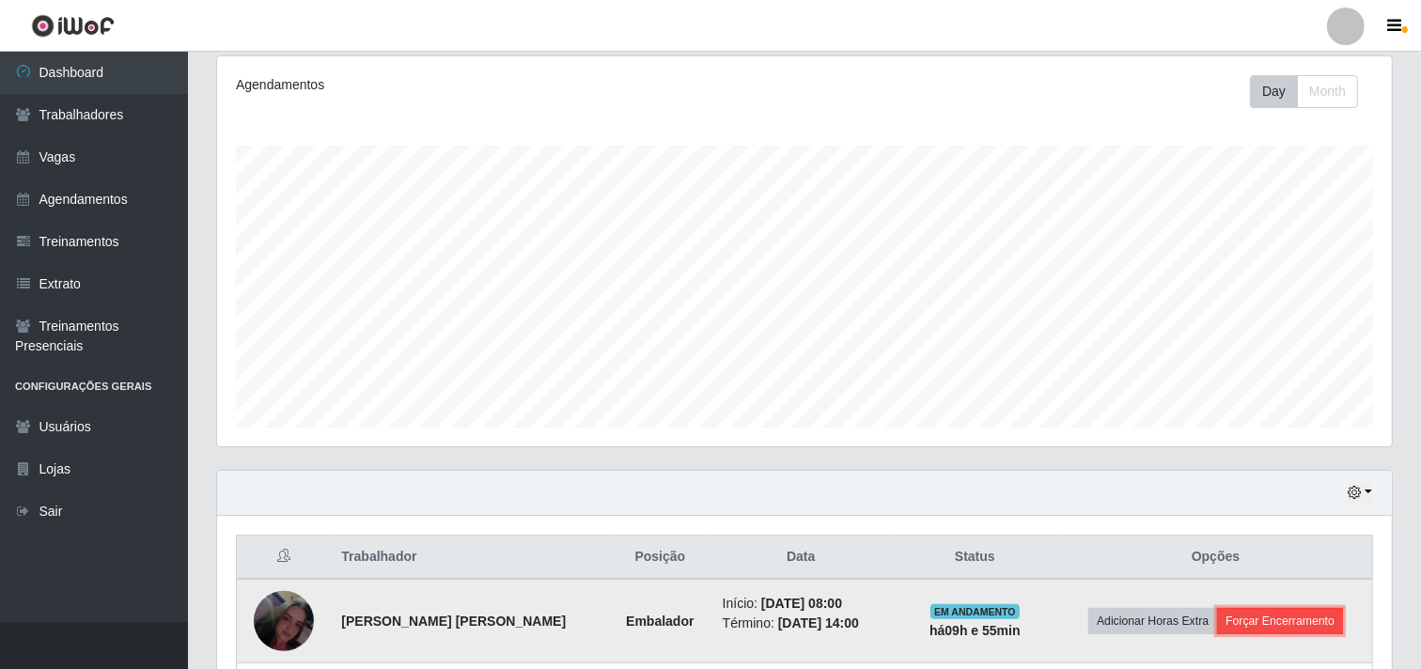
click at [1316, 615] on button "Forçar Encerramento" at bounding box center [1280, 621] width 126 height 26
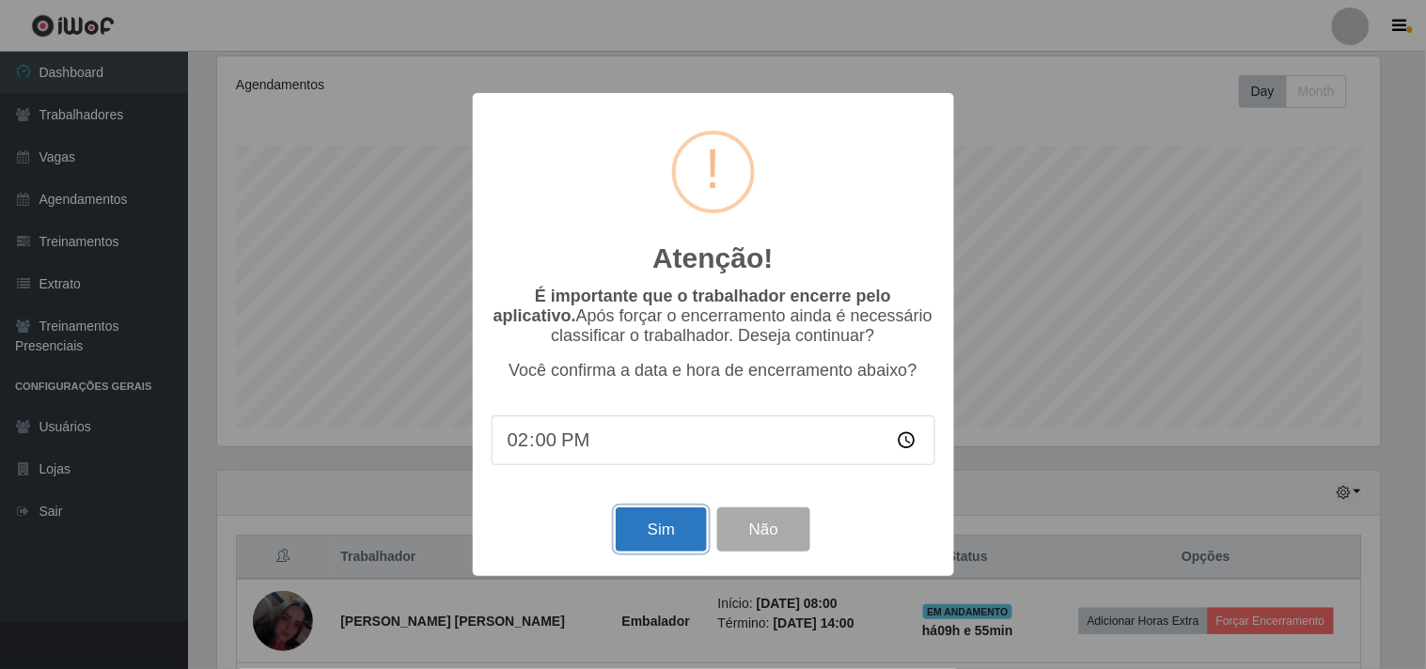
click at [661, 523] on button "Sim" at bounding box center [661, 529] width 91 height 44
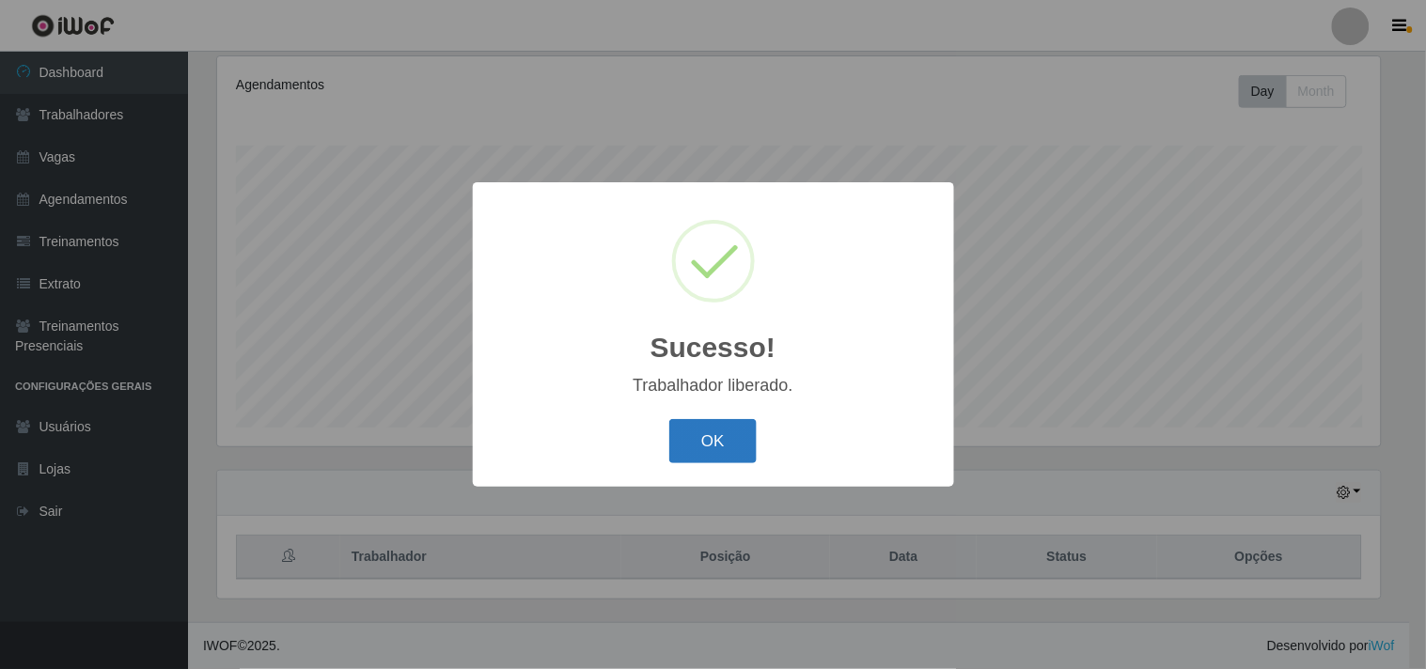
click at [709, 453] on button "OK" at bounding box center [712, 441] width 87 height 44
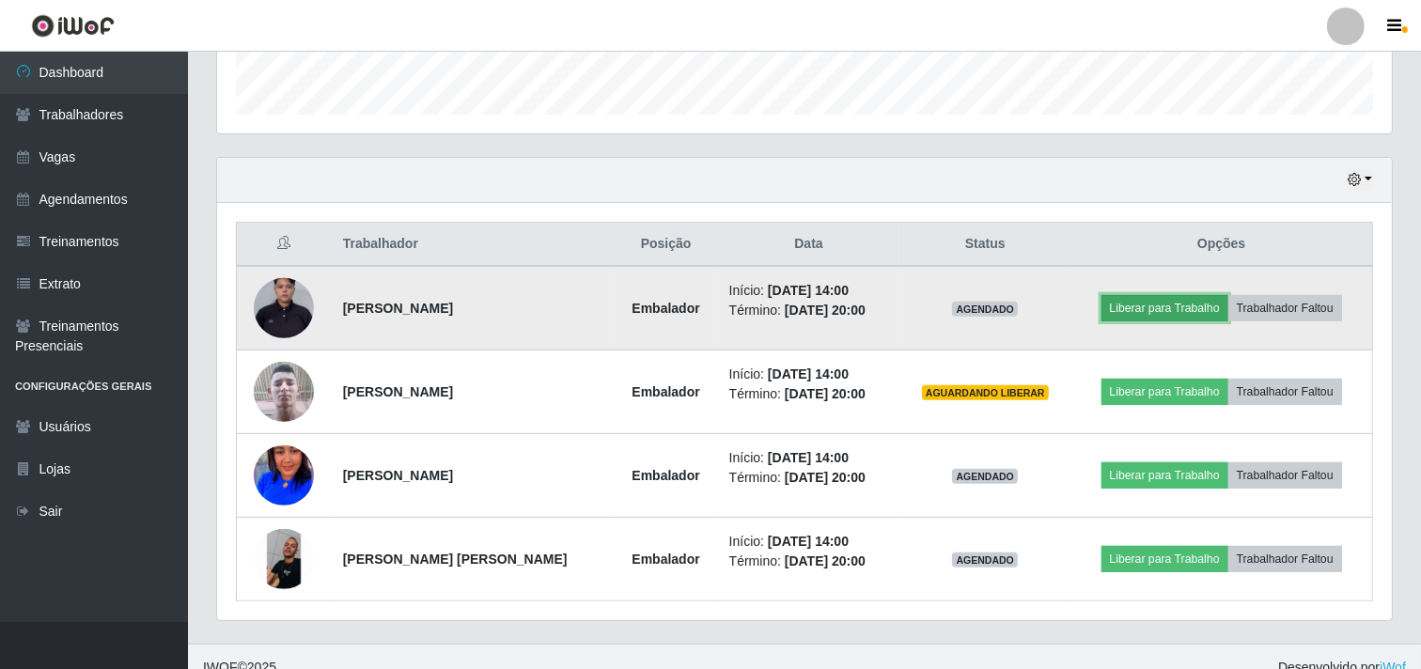
click at [1143, 295] on button "Liberar para Trabalho" at bounding box center [1164, 308] width 127 height 26
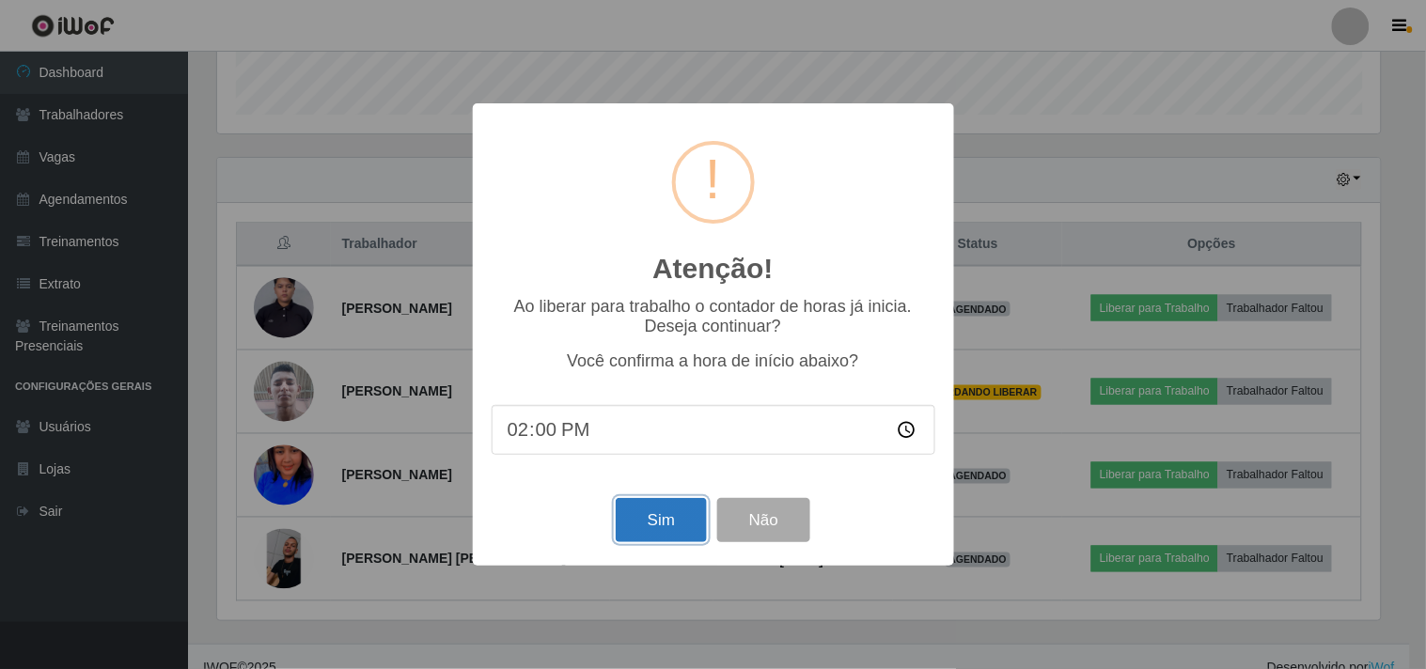
click at [628, 519] on button "Sim" at bounding box center [661, 520] width 91 height 44
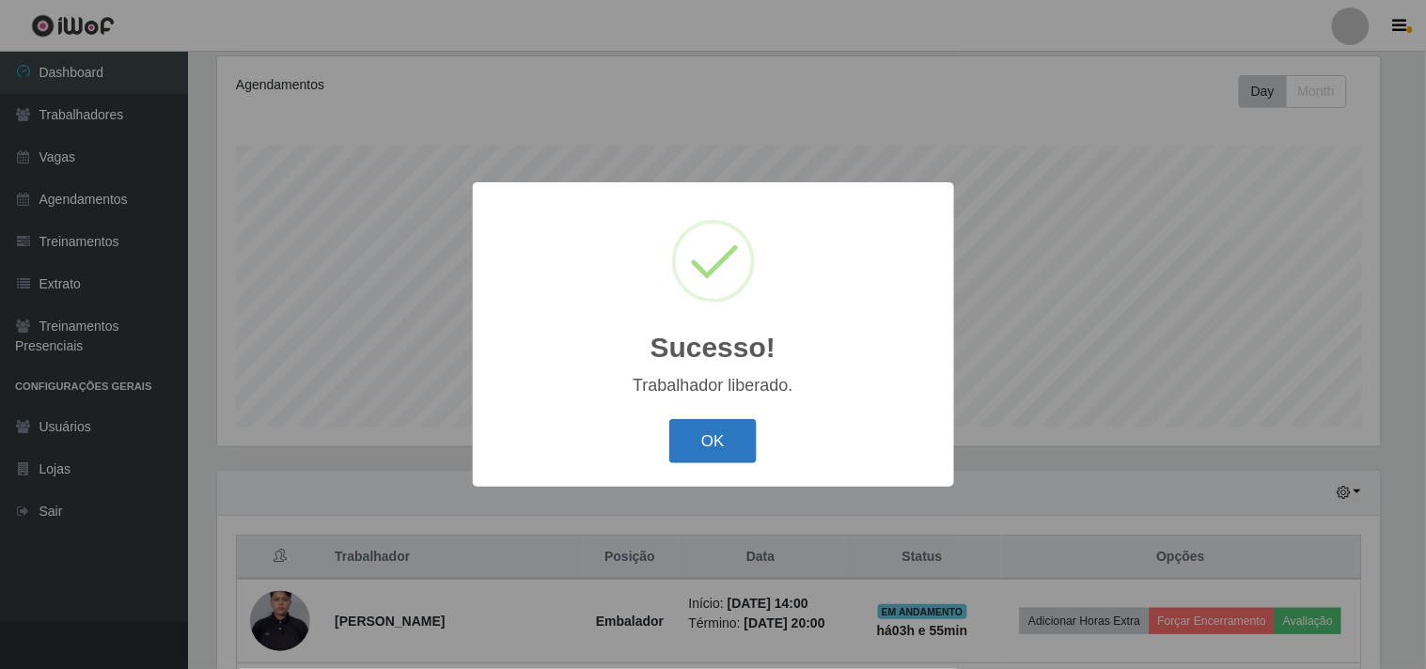
click at [709, 438] on button "OK" at bounding box center [712, 441] width 87 height 44
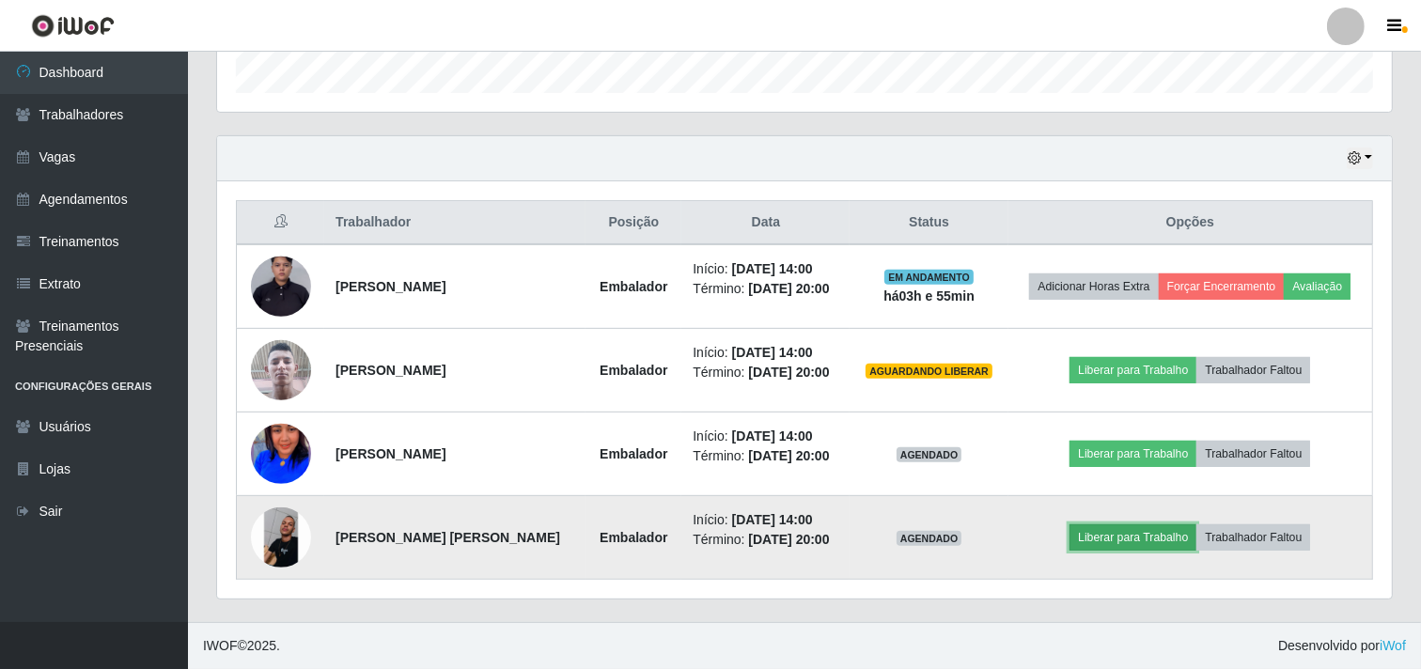
click at [1110, 536] on button "Liberar para Trabalho" at bounding box center [1132, 537] width 127 height 26
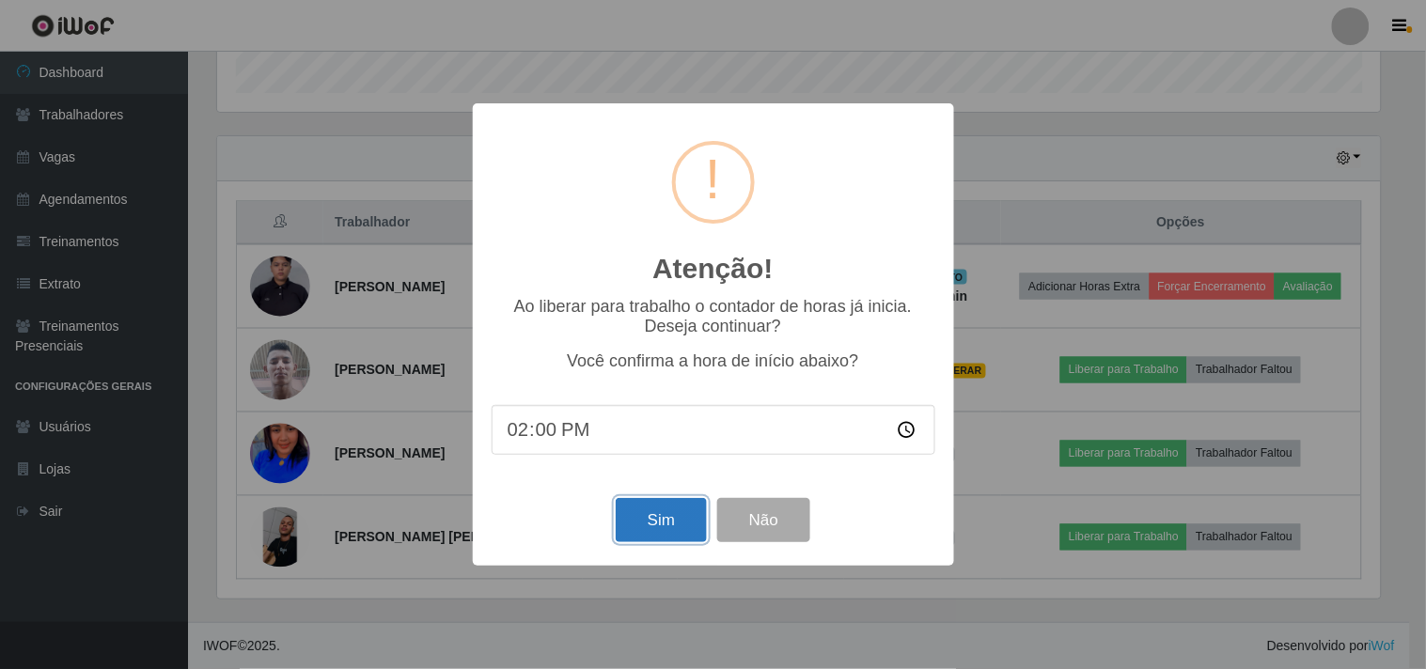
click at [678, 517] on button "Sim" at bounding box center [661, 520] width 91 height 44
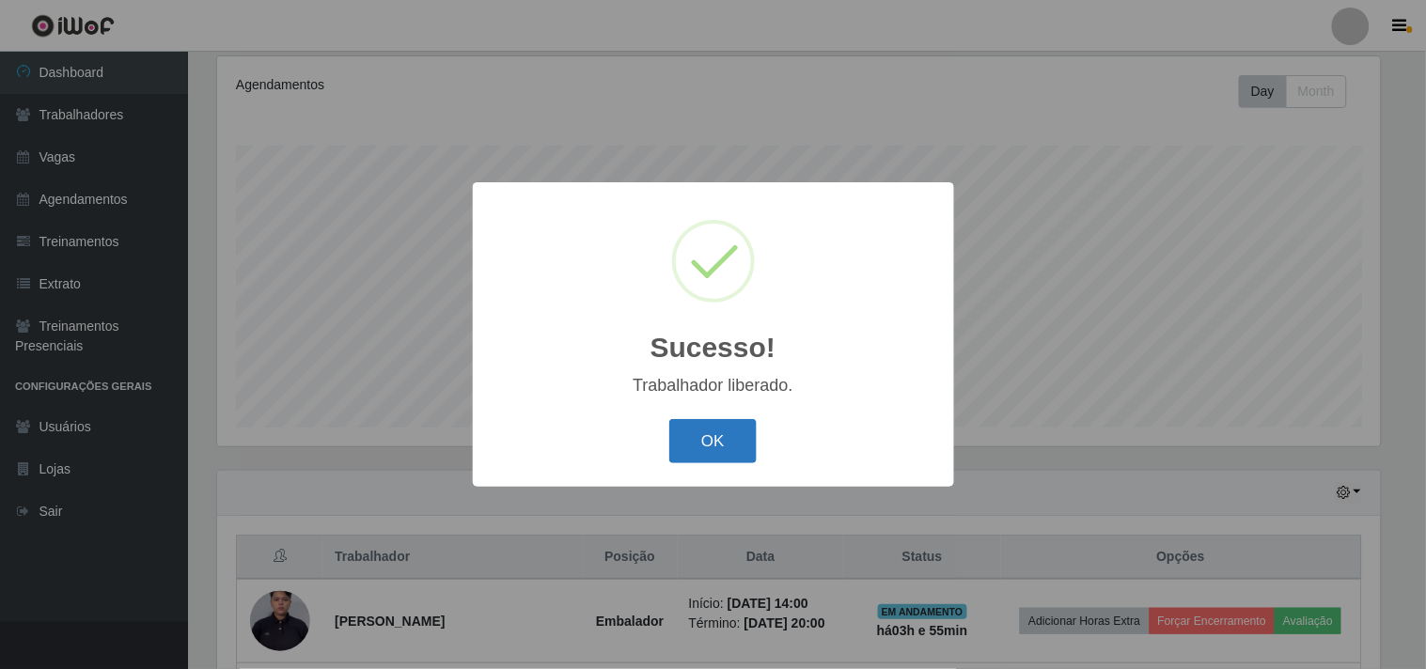
click at [701, 424] on button "OK" at bounding box center [712, 441] width 87 height 44
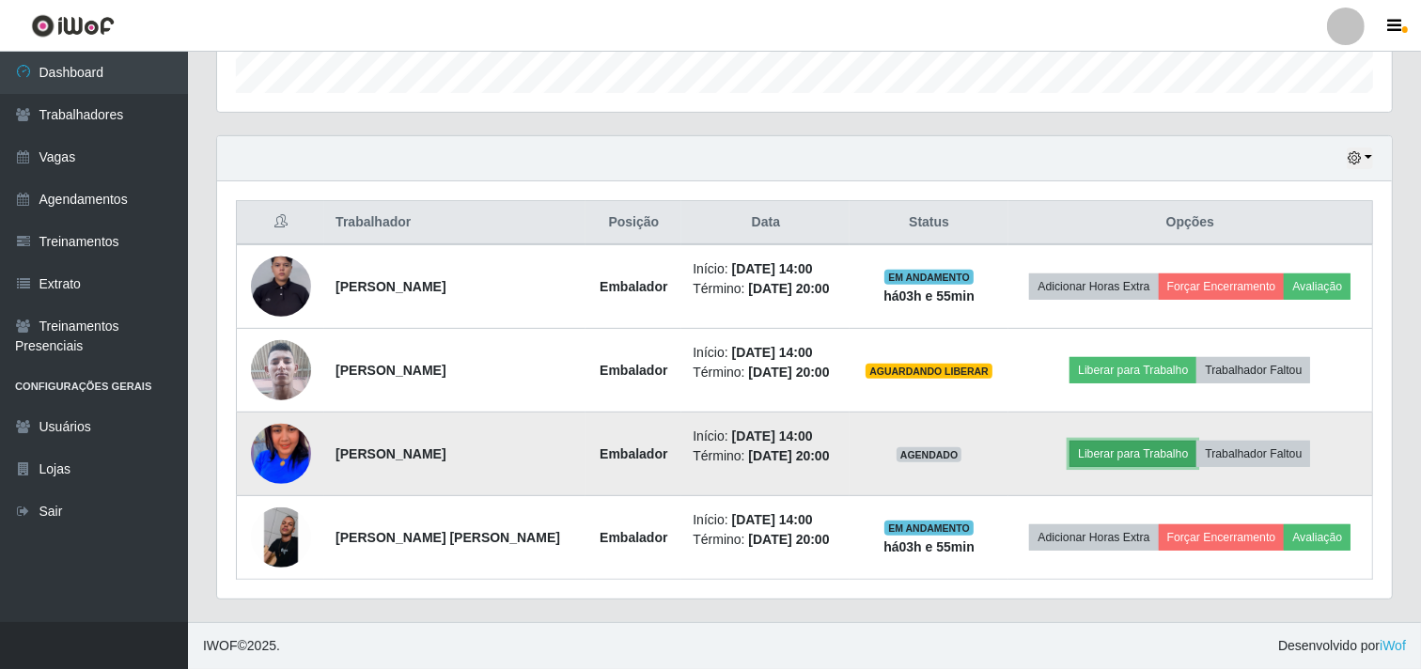
click at [1132, 447] on button "Liberar para Trabalho" at bounding box center [1132, 454] width 127 height 26
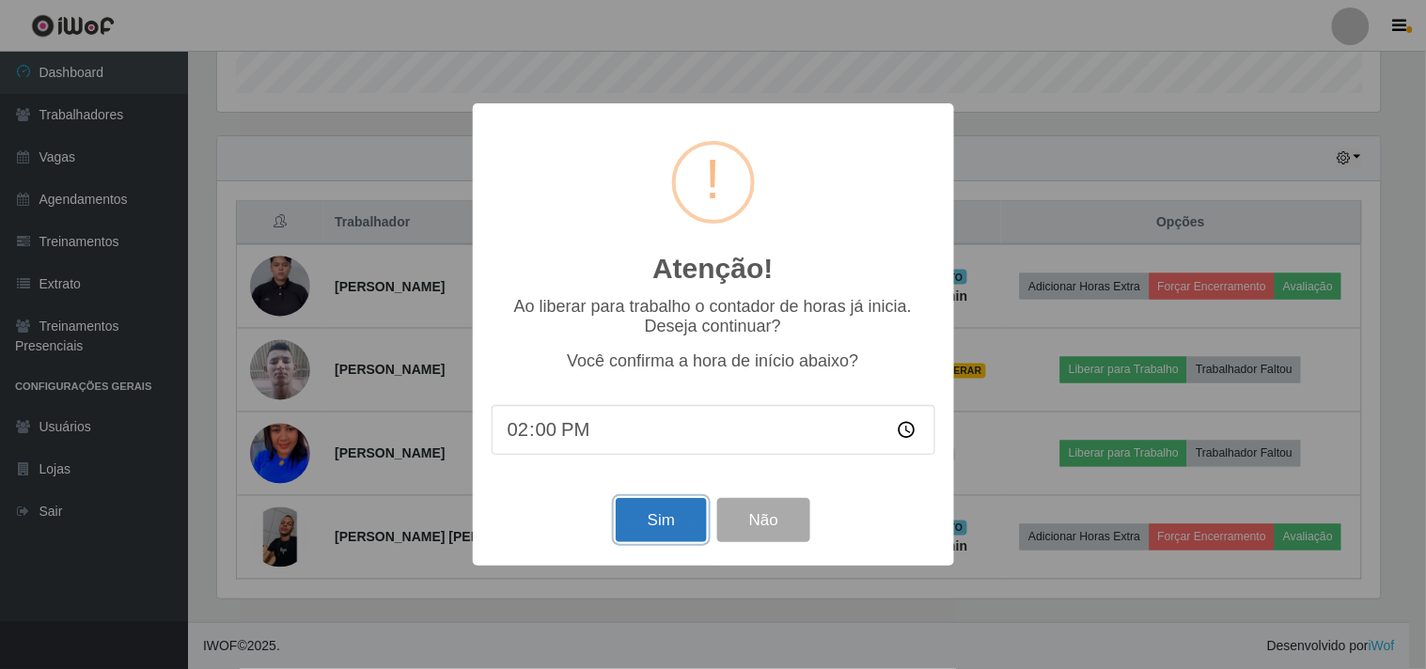
click at [651, 521] on button "Sim" at bounding box center [661, 520] width 91 height 44
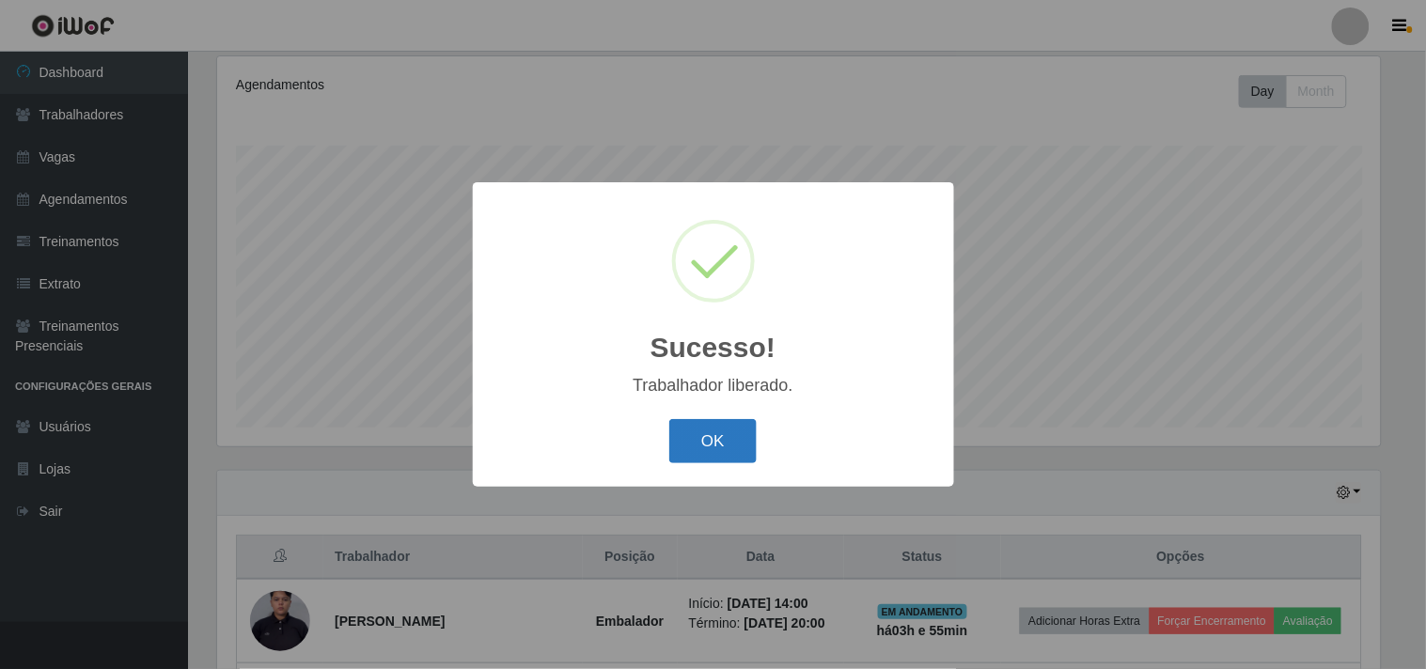
click at [712, 429] on button "OK" at bounding box center [712, 441] width 87 height 44
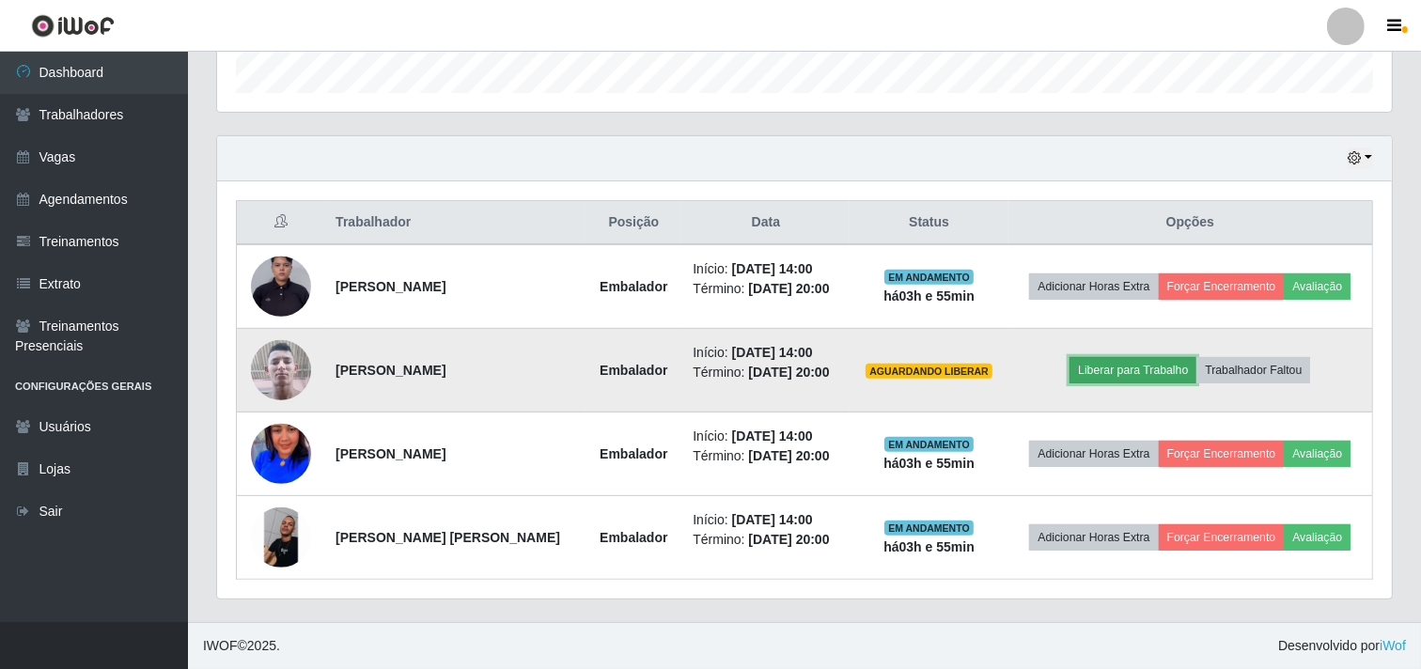
click at [1135, 364] on button "Liberar para Trabalho" at bounding box center [1132, 370] width 127 height 26
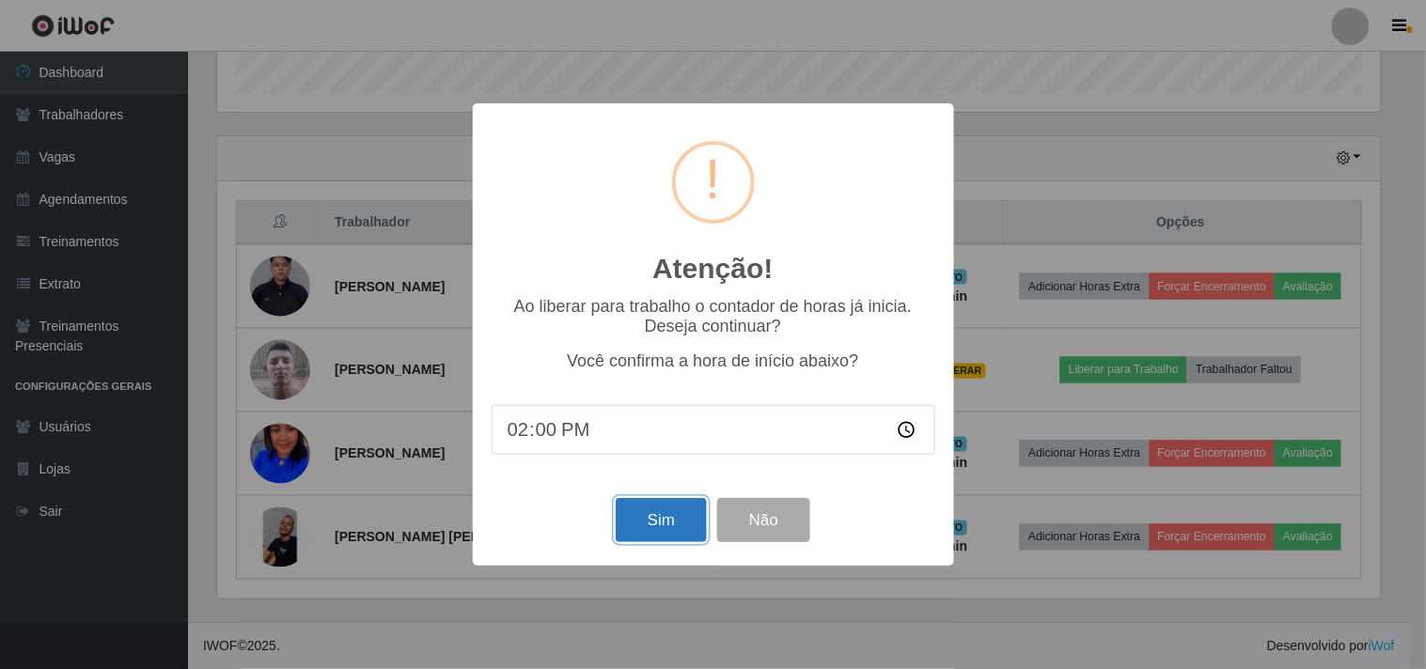
click at [665, 523] on button "Sim" at bounding box center [661, 520] width 91 height 44
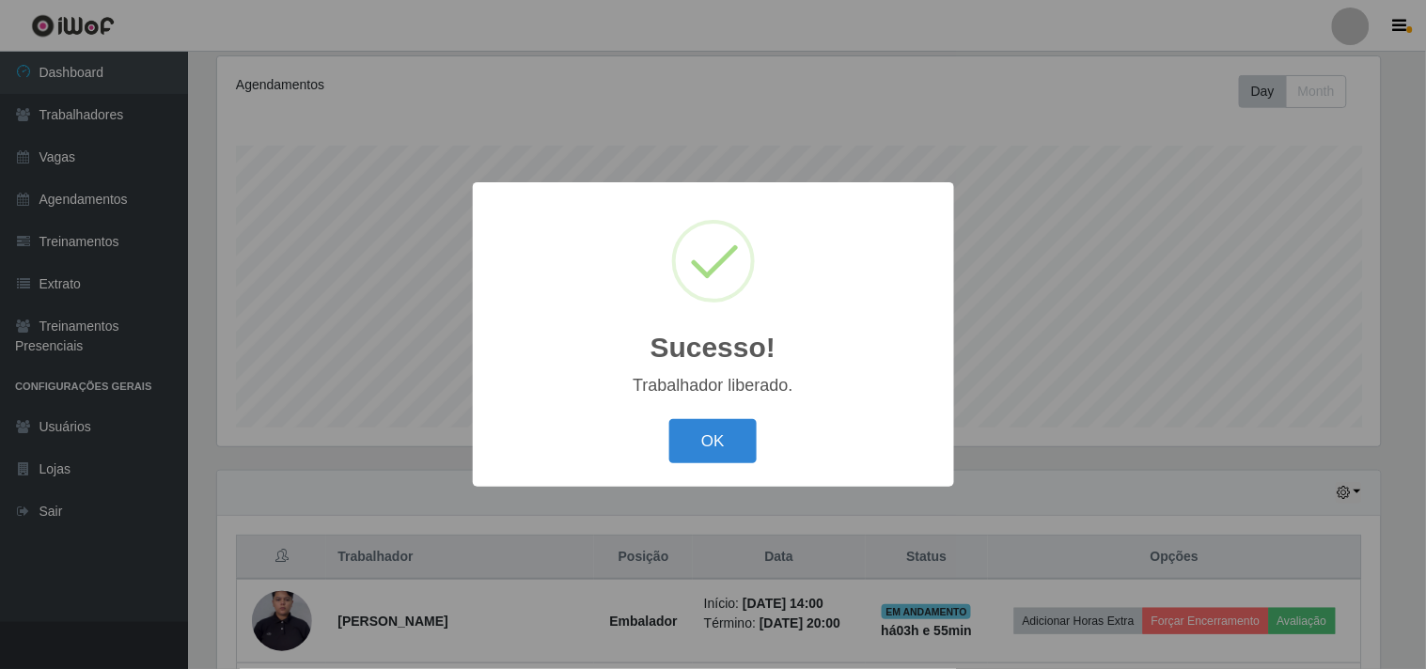
click at [700, 416] on div "OK Cancel" at bounding box center [713, 441] width 444 height 54
click at [678, 444] on button "OK" at bounding box center [712, 441] width 87 height 44
